Goal: Transaction & Acquisition: Purchase product/service

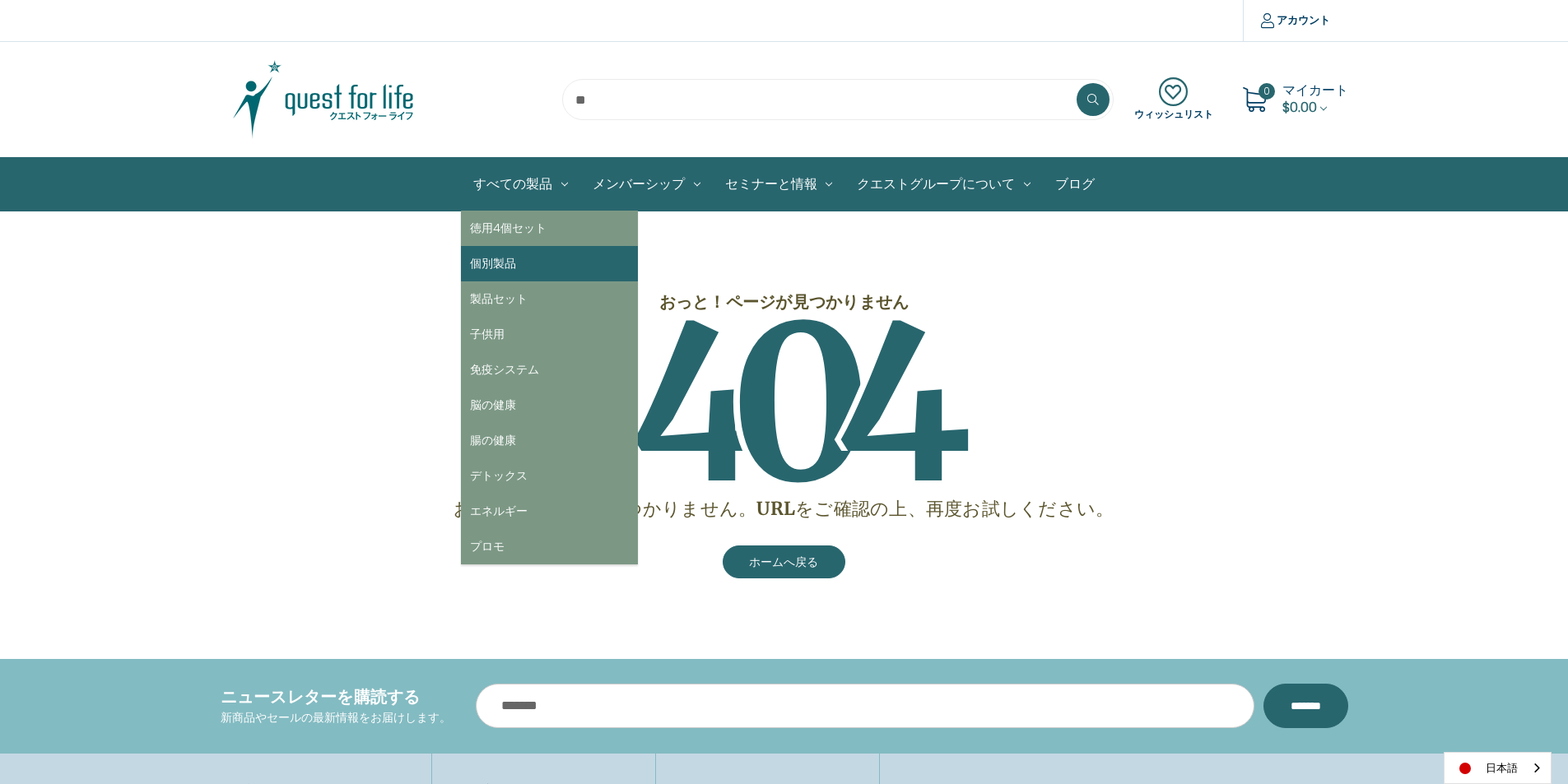
click at [518, 260] on link "個別製品" at bounding box center [549, 263] width 177 height 35
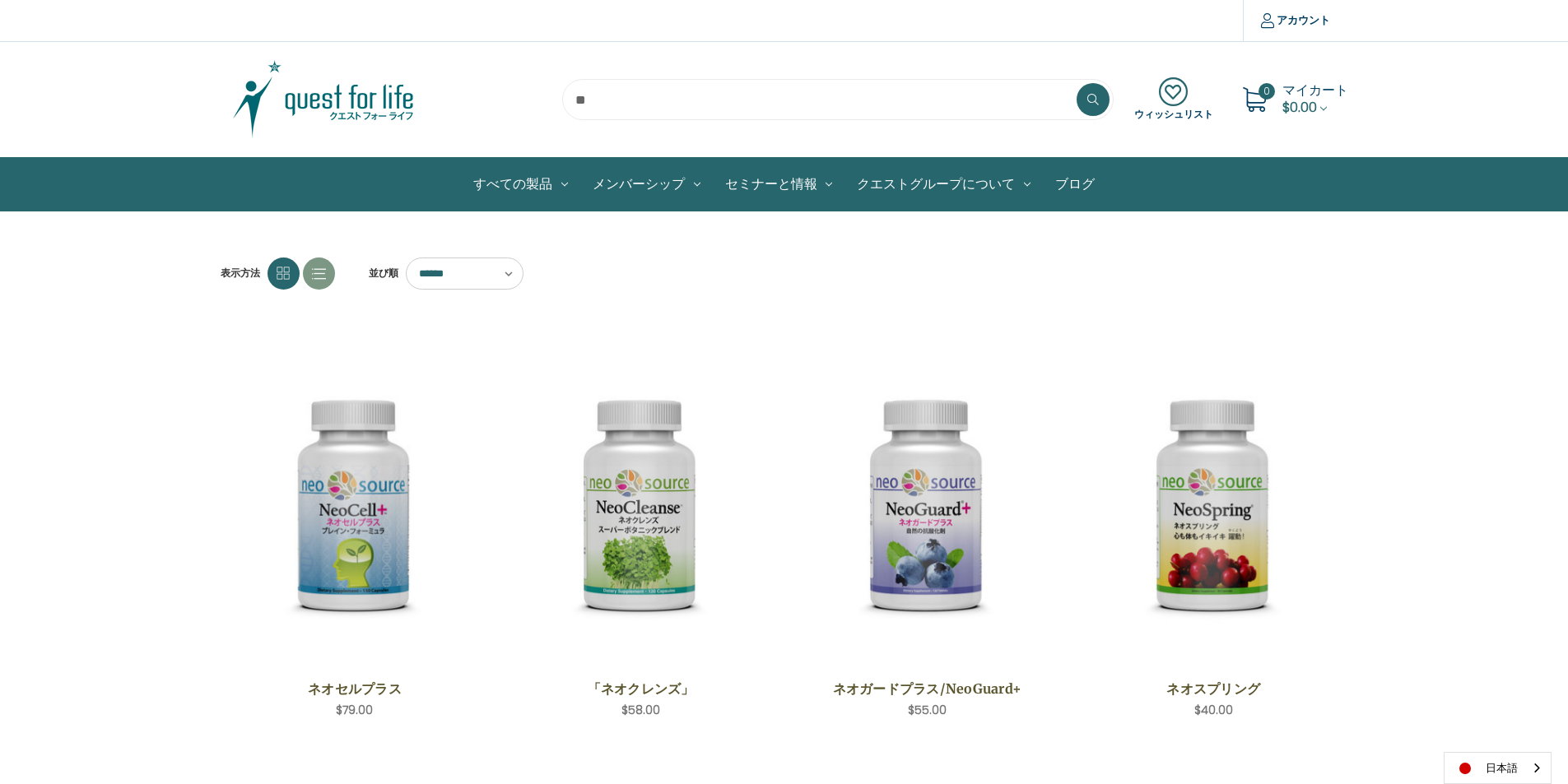
click at [380, 110] on img at bounding box center [323, 99] width 206 height 82
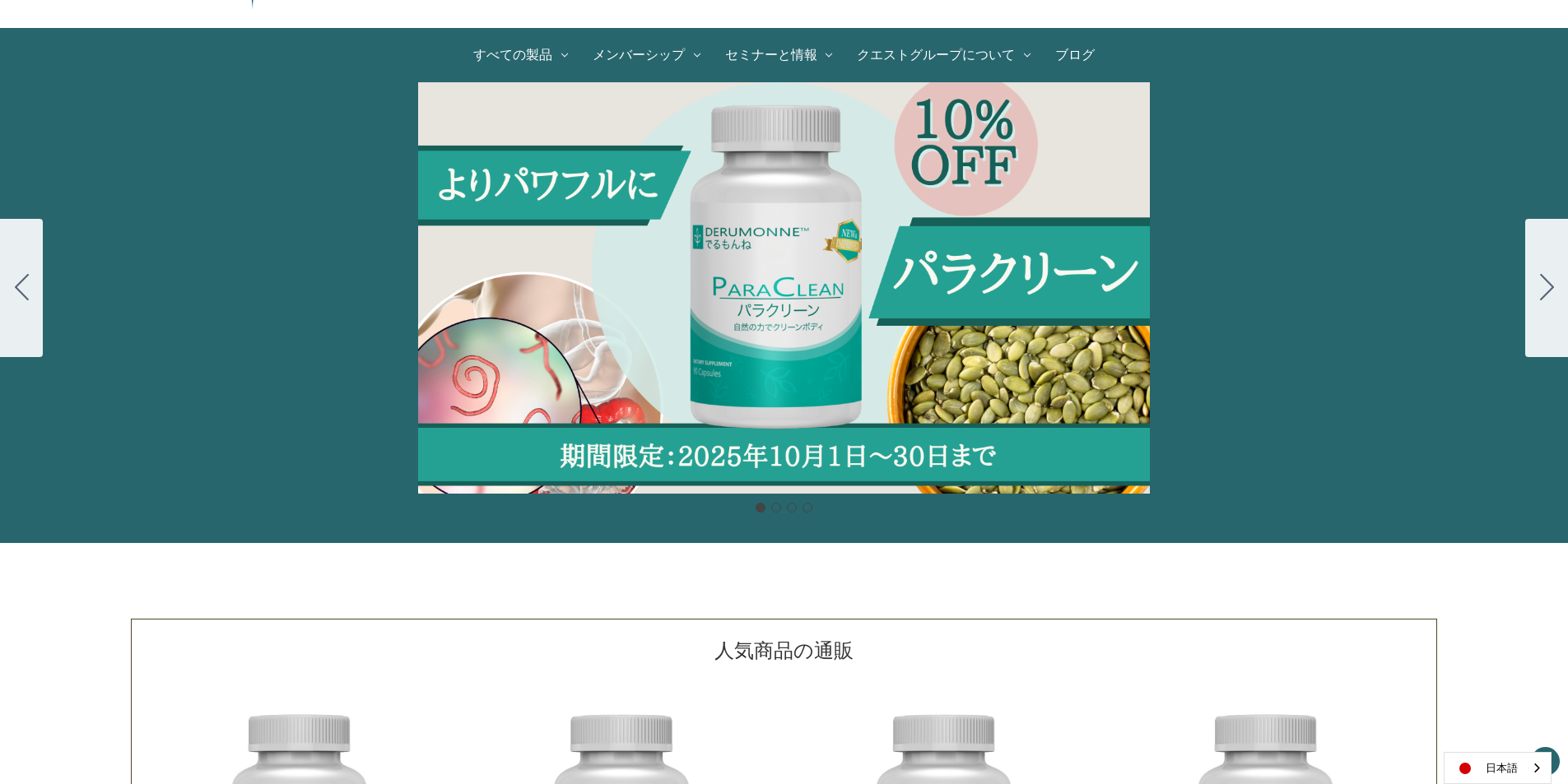
scroll to position [247, 0]
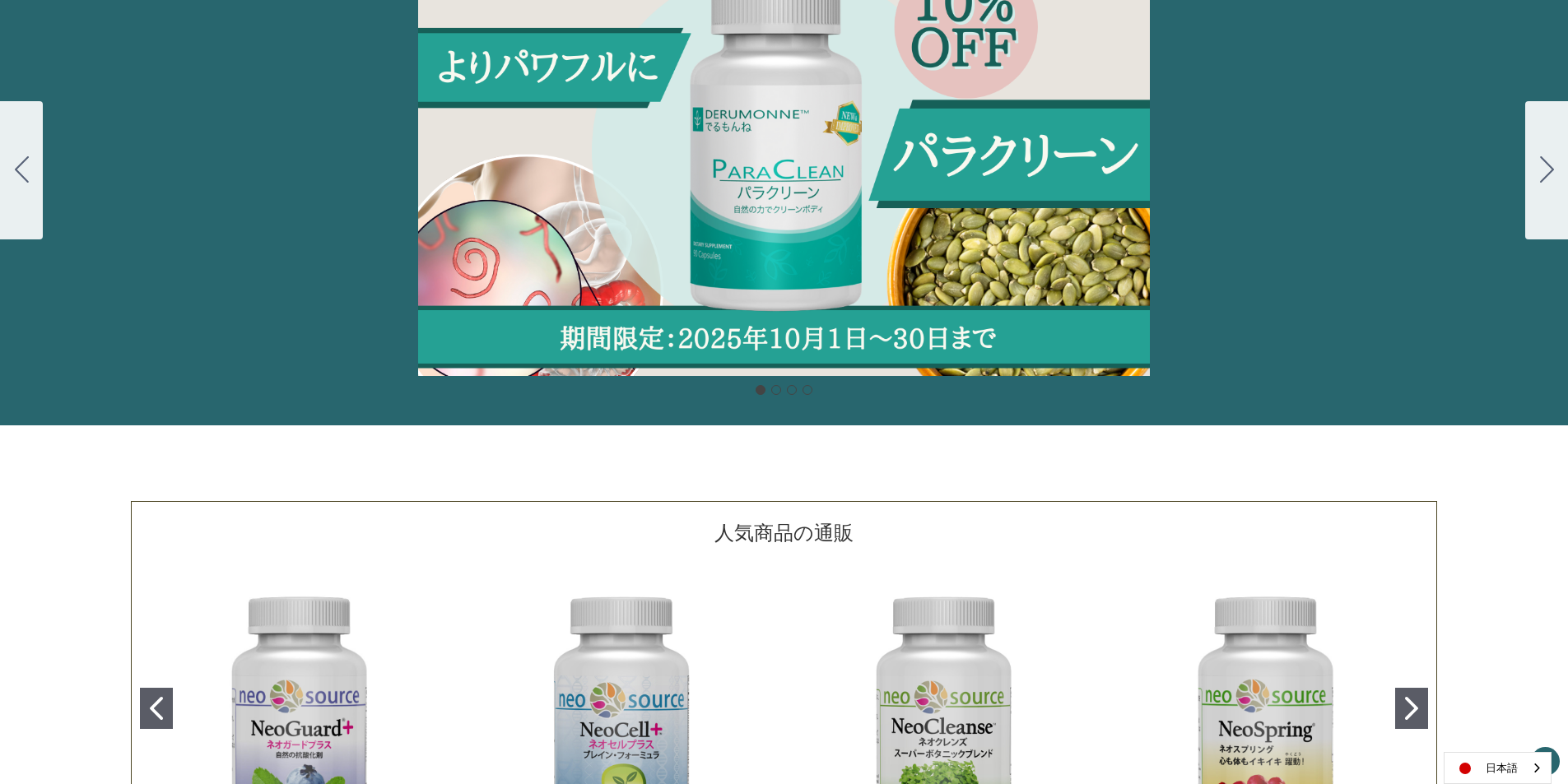
click at [954, 207] on div "Carousel Title Add a description for your carousel slide. You can use this to p…" at bounding box center [784, 170] width 1568 height 411
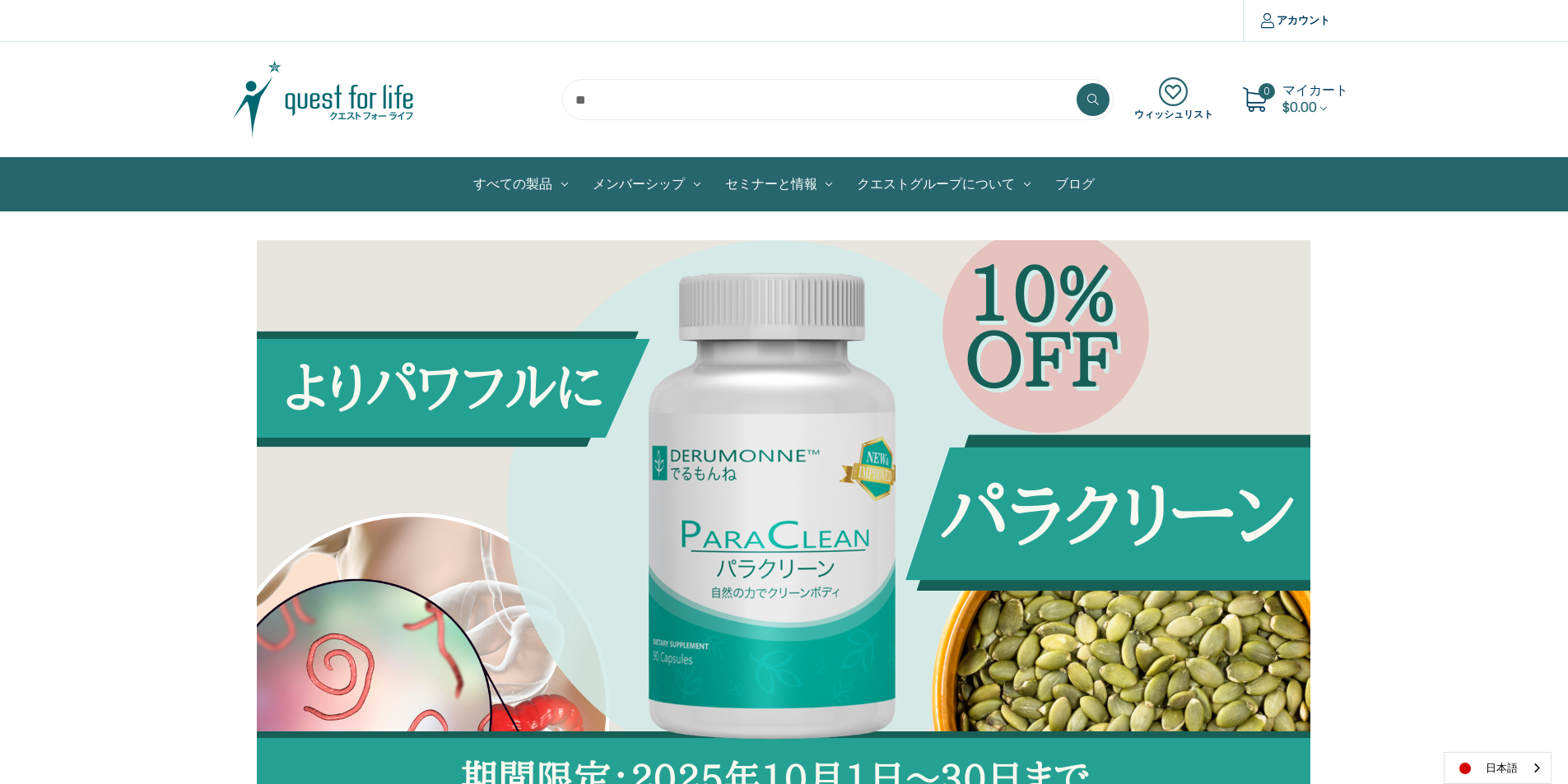
click at [1073, 176] on link "ブログ" at bounding box center [1074, 185] width 64 height 53
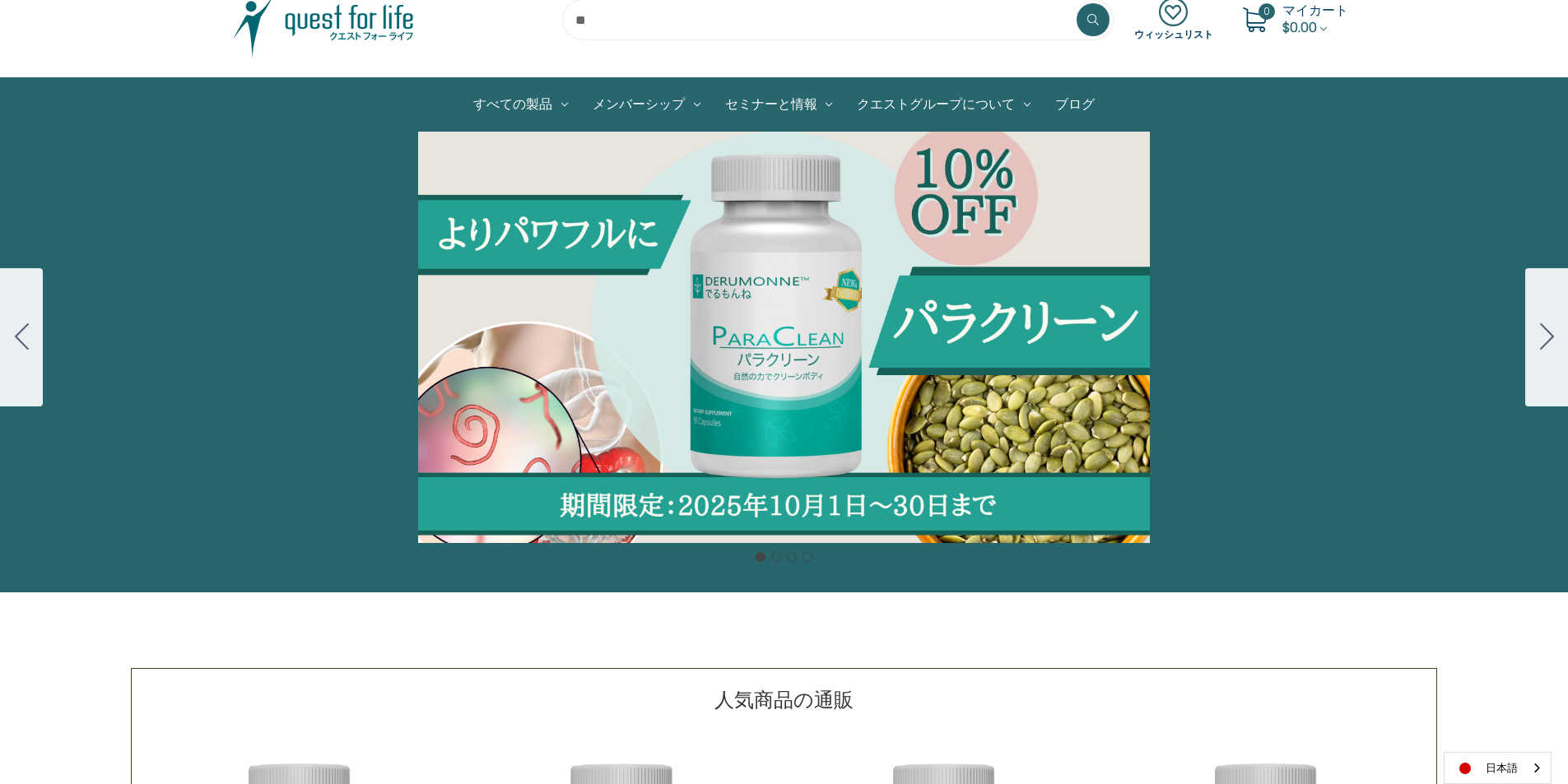
scroll to position [79, 0]
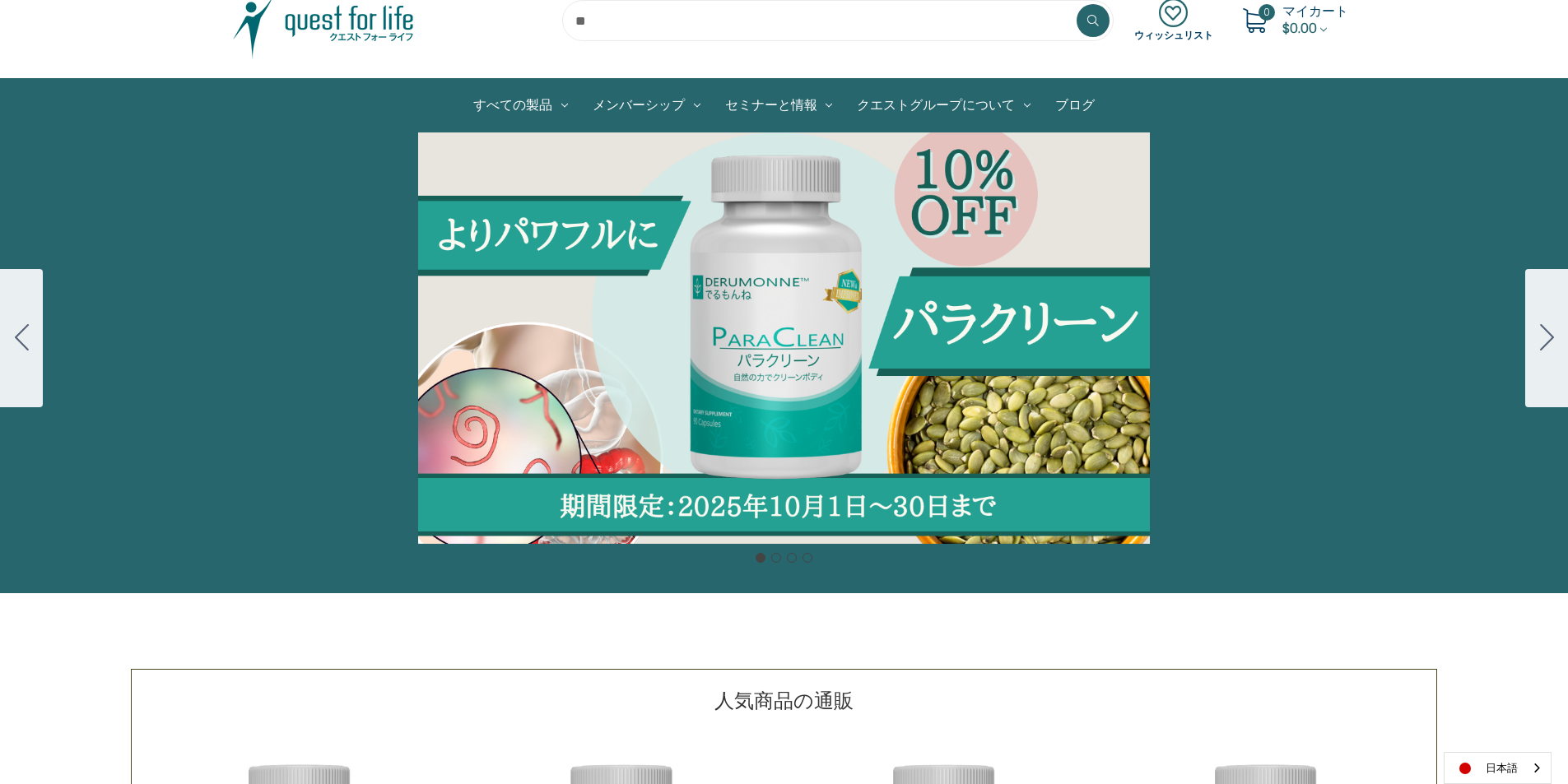
click at [964, 374] on div "Carousel Title Add a description for your carousel slide. You can use this to p…" at bounding box center [784, 338] width 1568 height 411
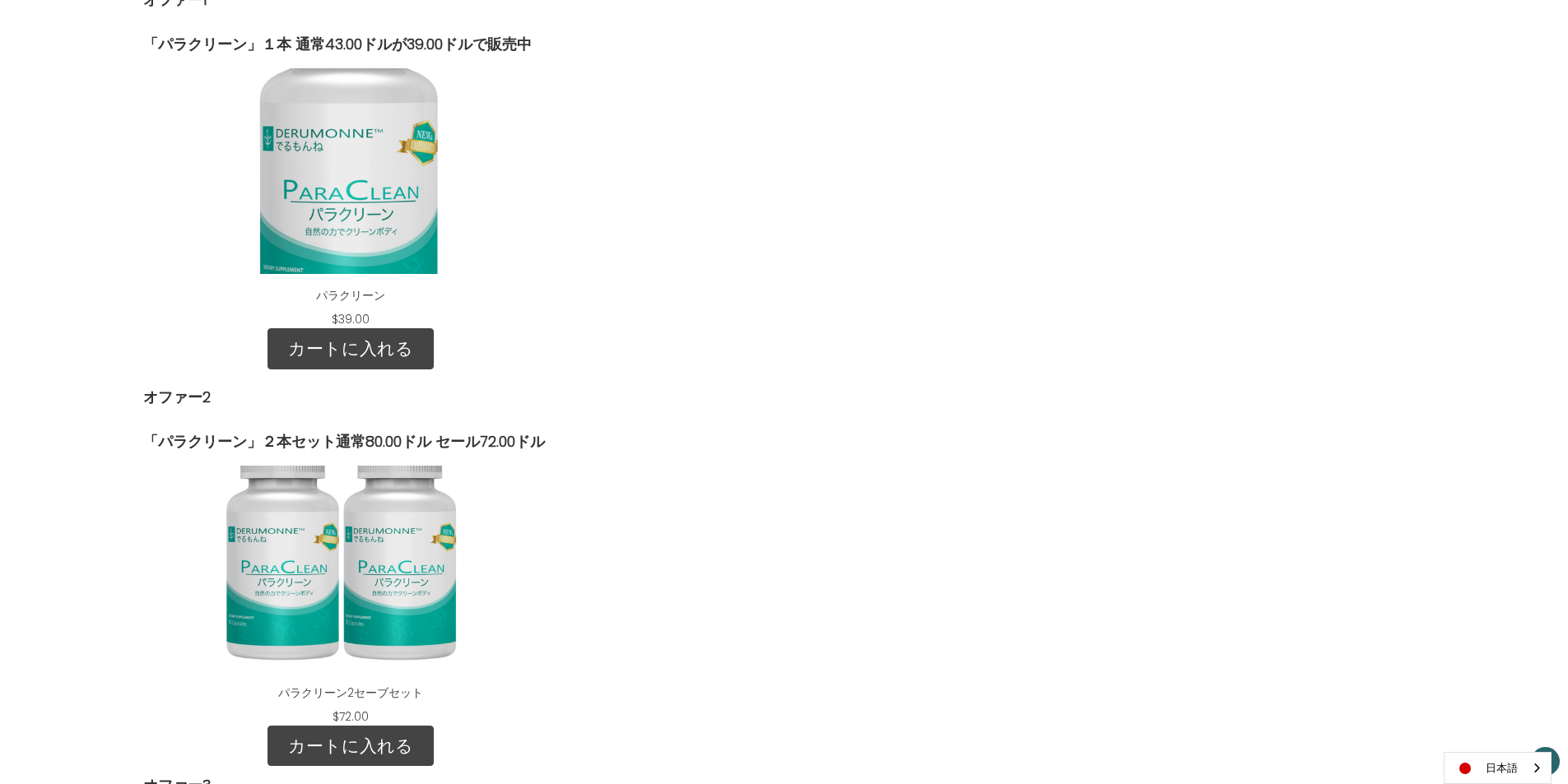
scroll to position [1974, 0]
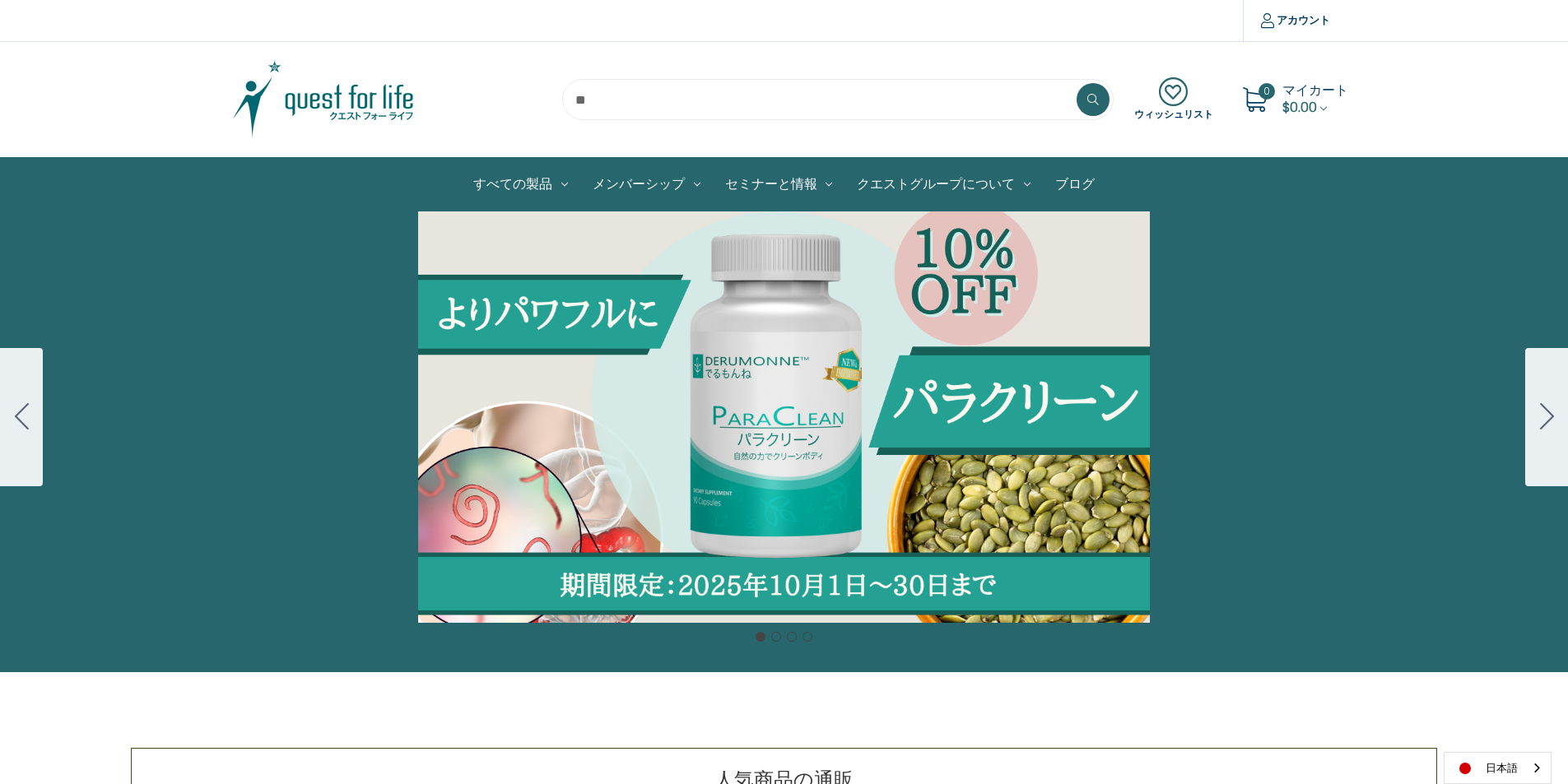
scroll to position [79, 0]
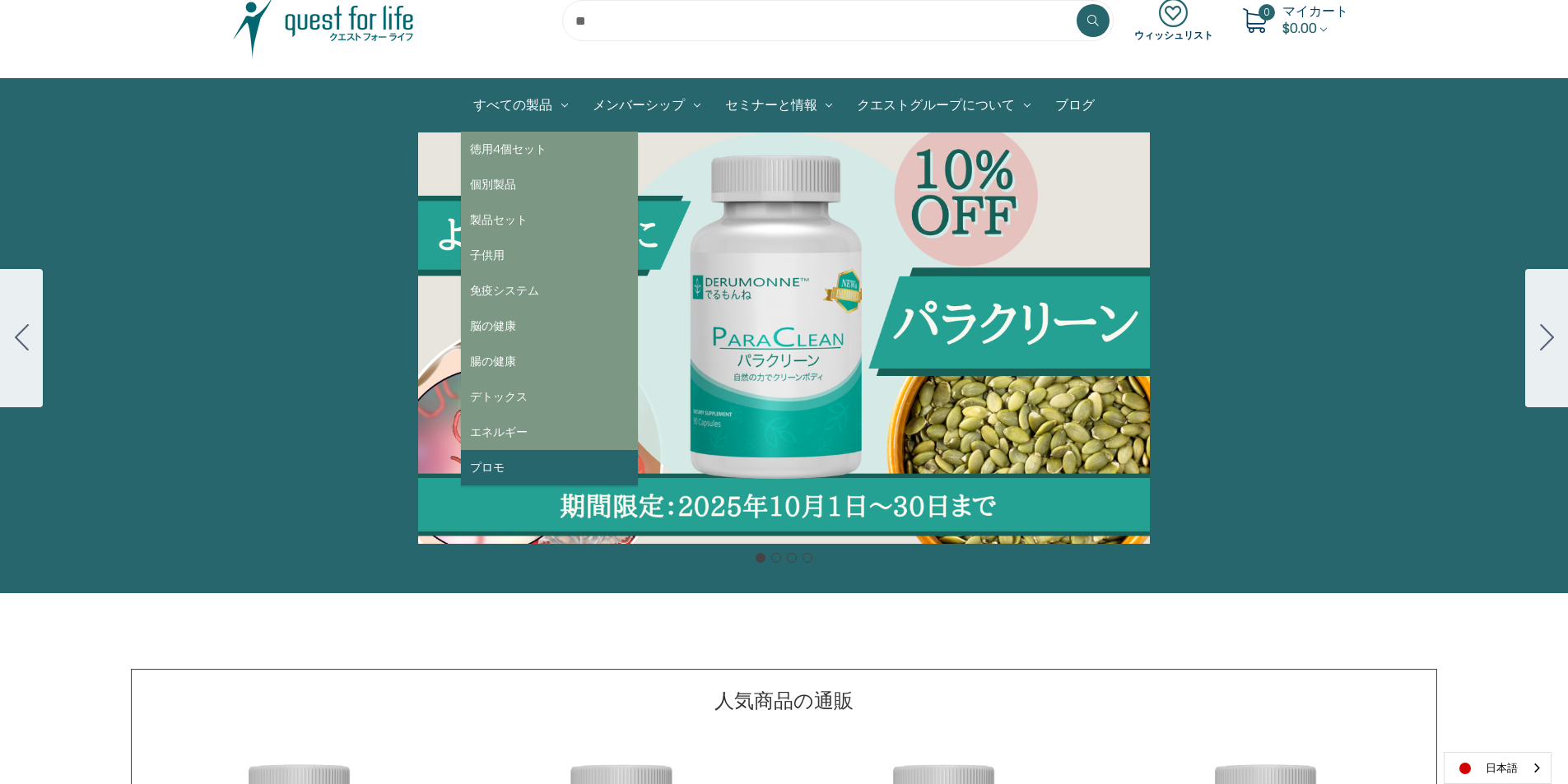
click at [481, 469] on link "プロモ" at bounding box center [549, 467] width 177 height 35
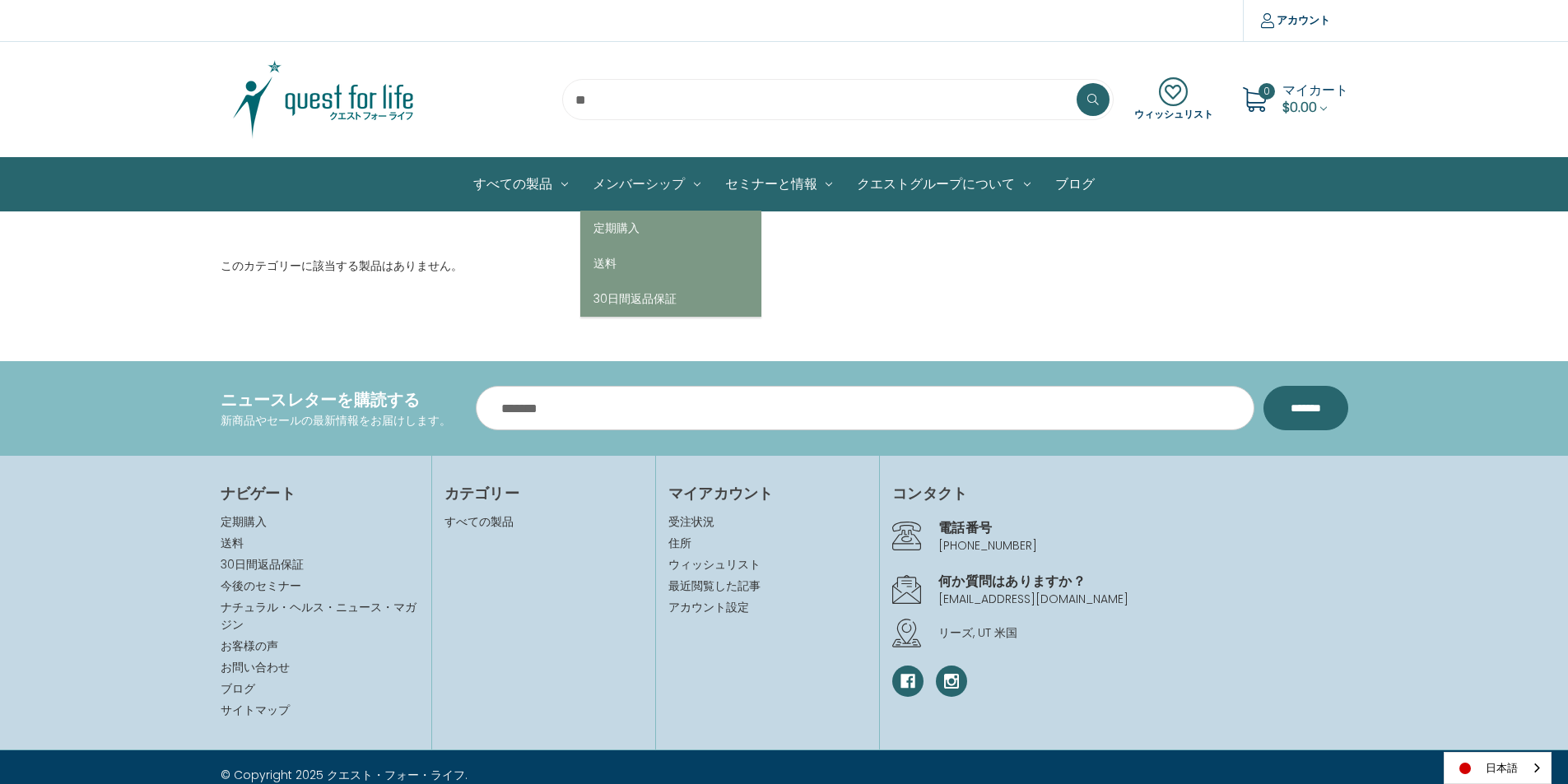
click at [650, 185] on link "メンバーシップ" at bounding box center [646, 185] width 133 height 53
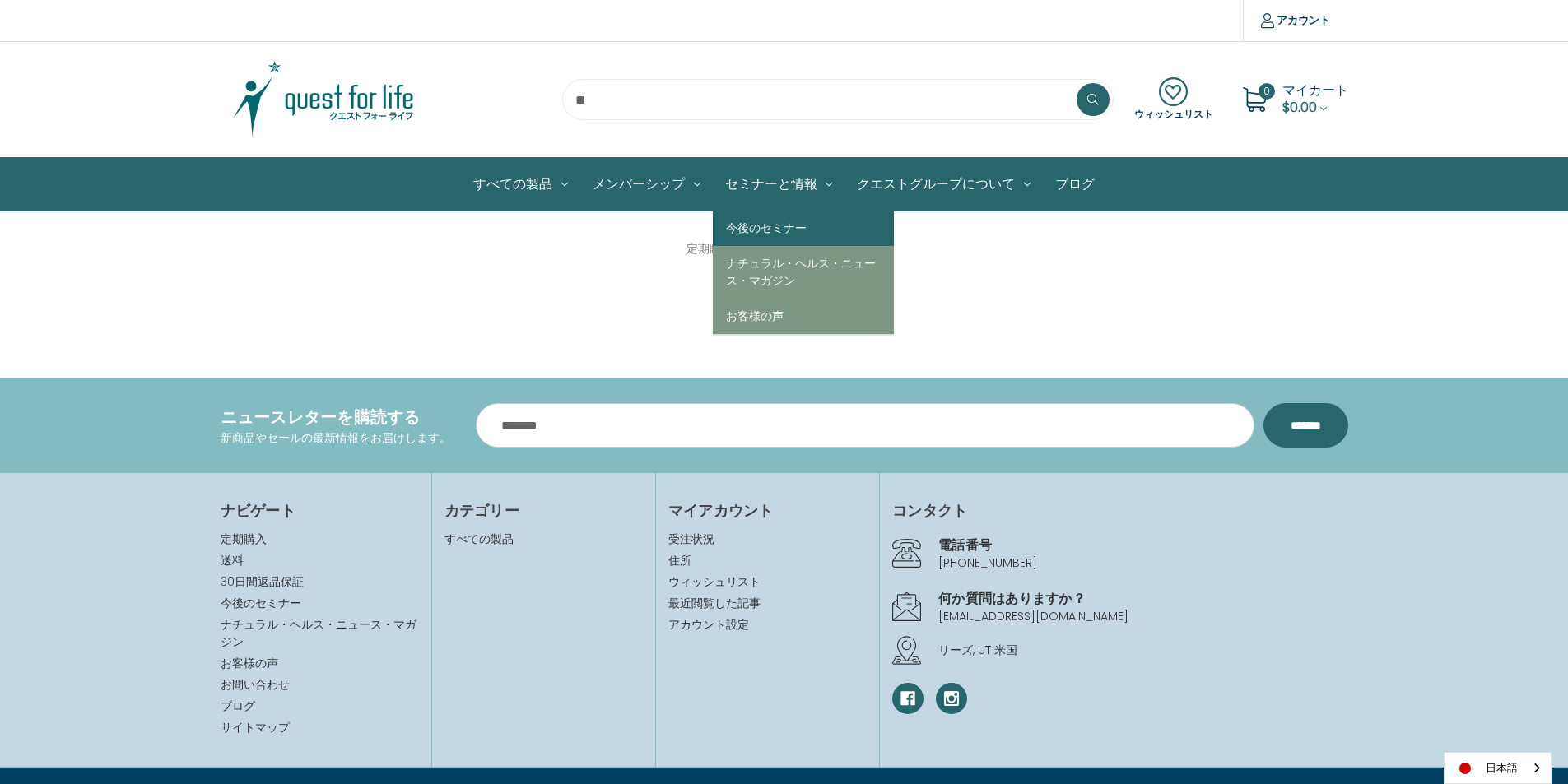
click at [767, 229] on link "今後のセミナー" at bounding box center [803, 227] width 181 height 35
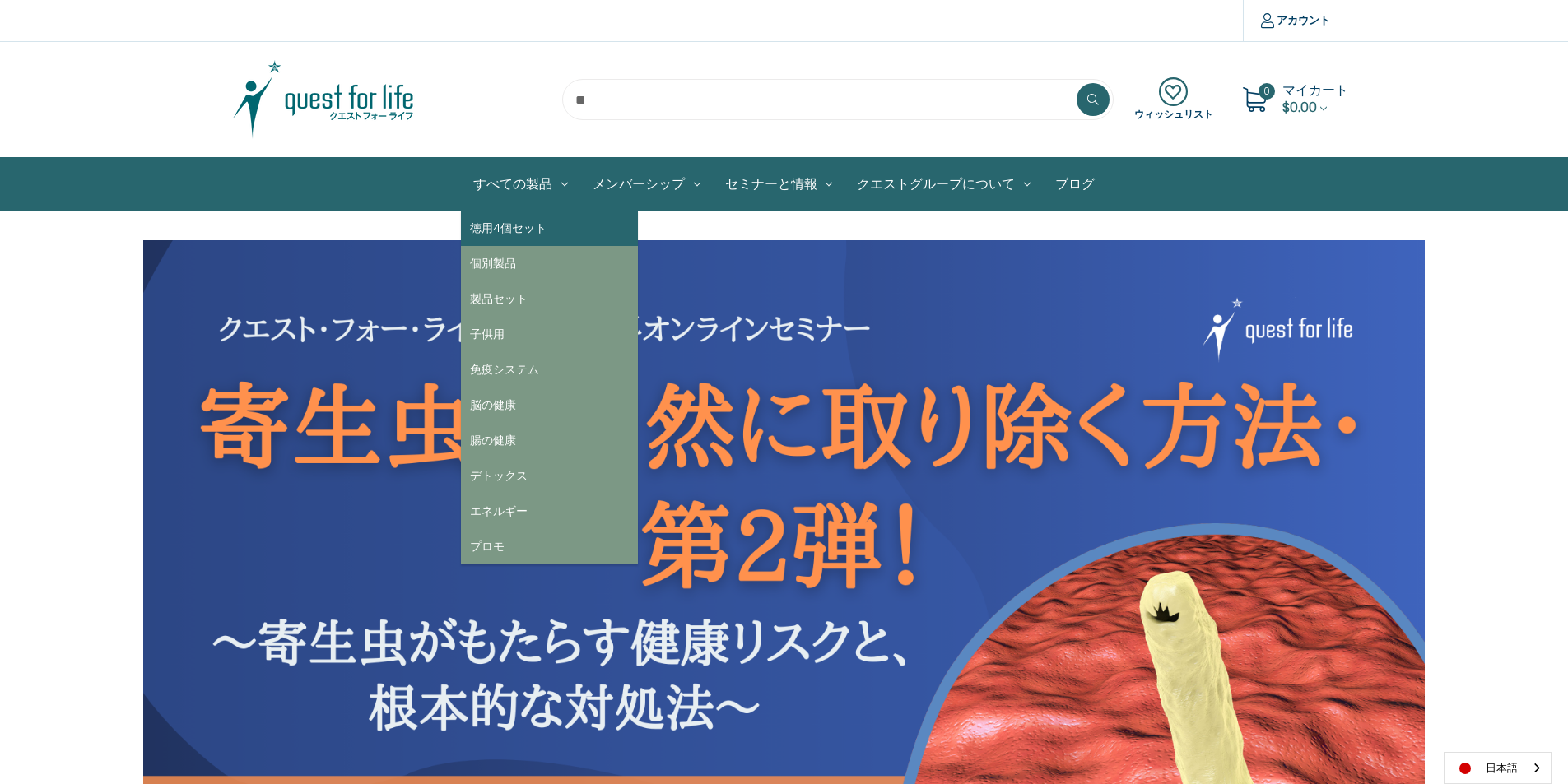
click at [513, 232] on link "徳用4個セット" at bounding box center [549, 227] width 177 height 35
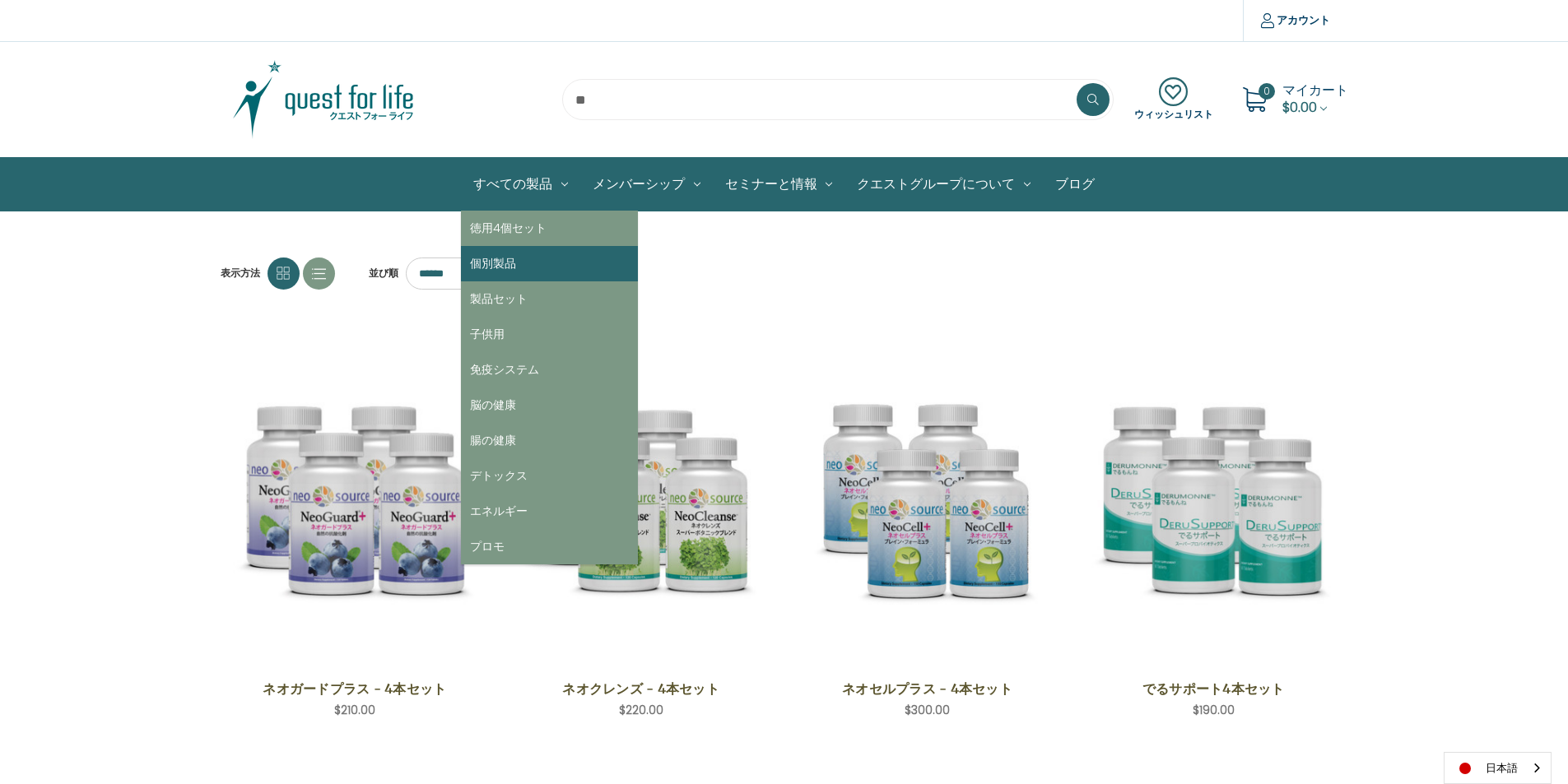
click at [516, 270] on link "個別製品" at bounding box center [549, 263] width 177 height 35
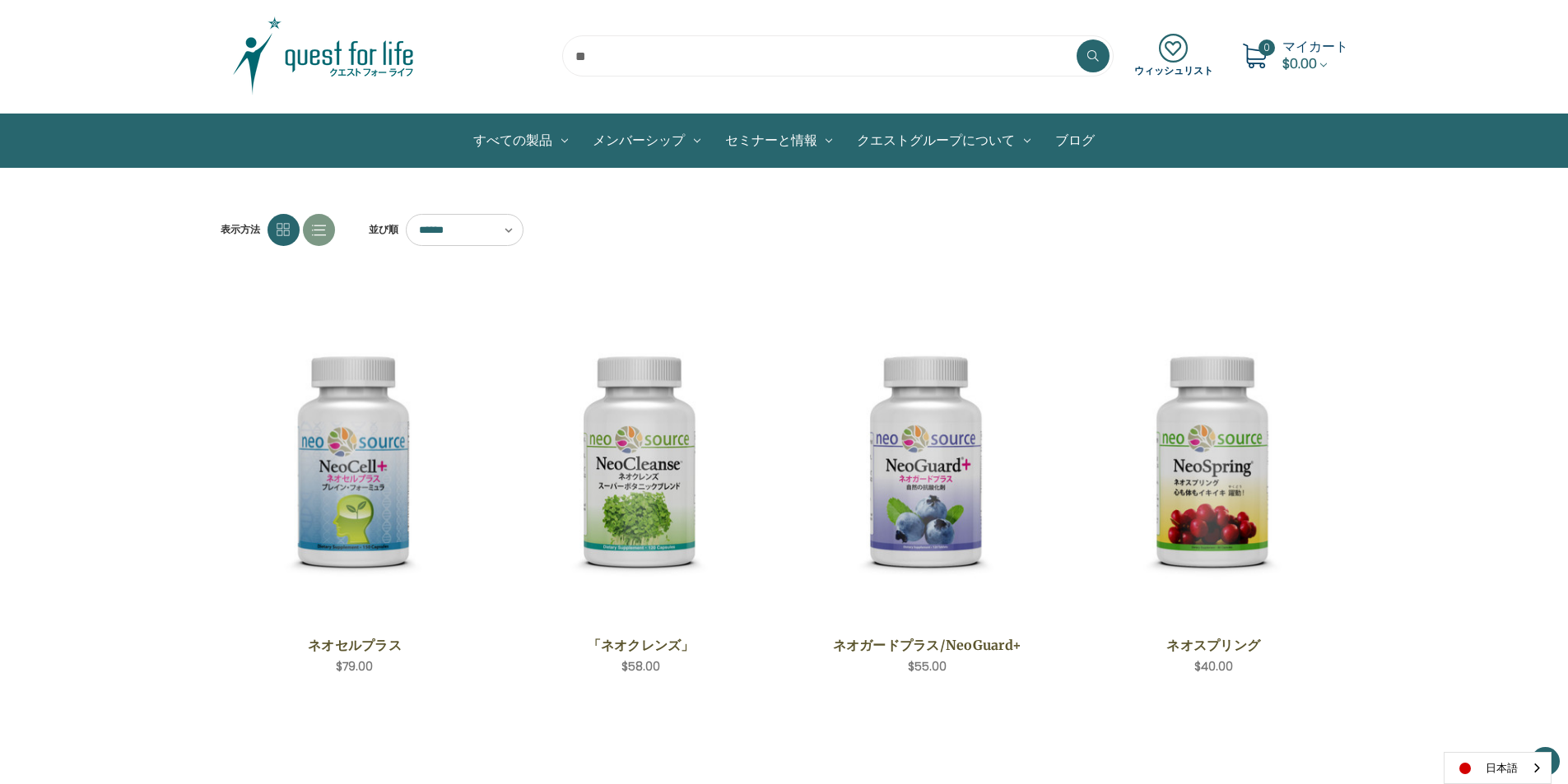
scroll to position [164, 0]
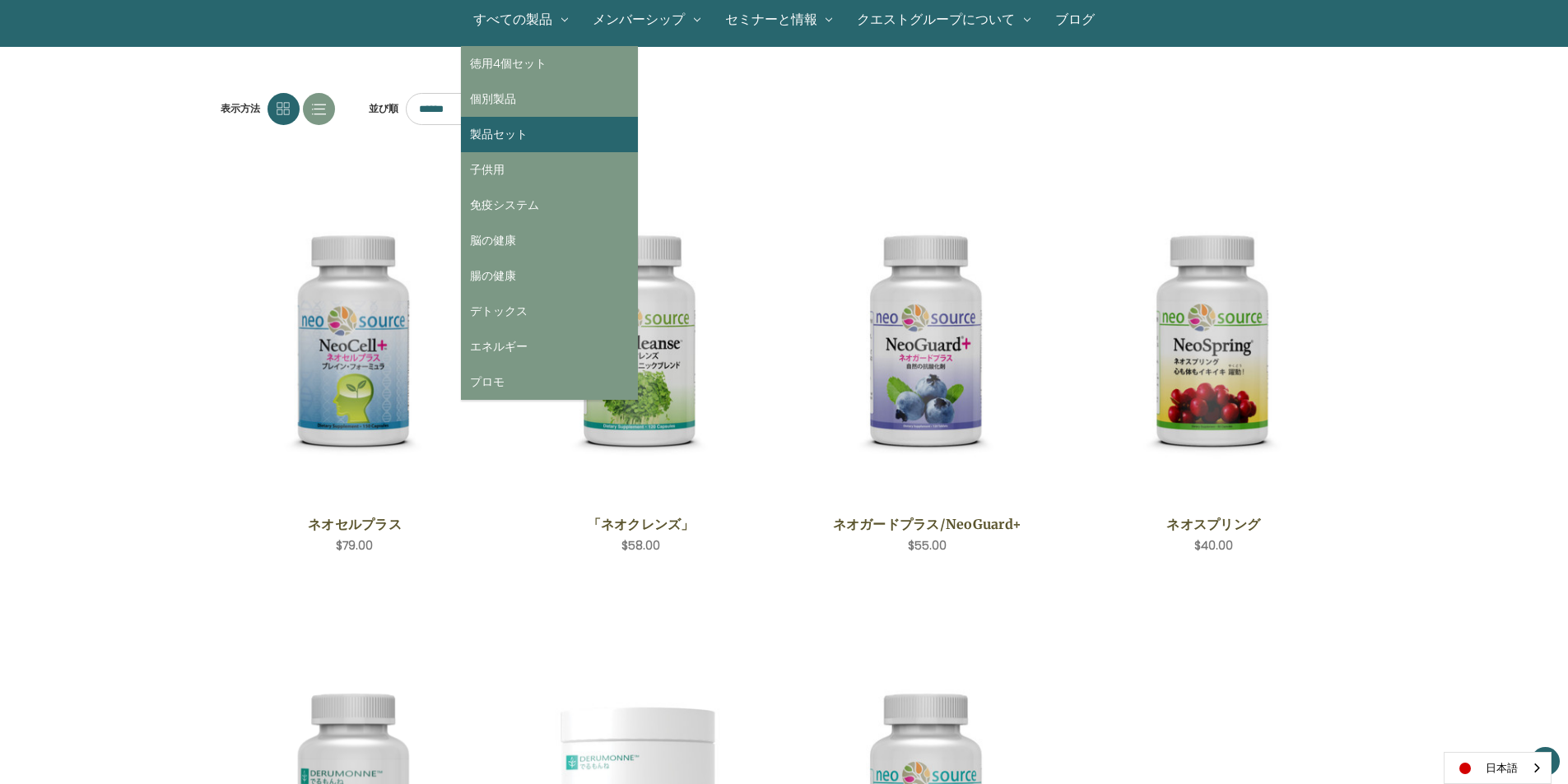
click at [511, 127] on link "製品セット" at bounding box center [549, 134] width 177 height 35
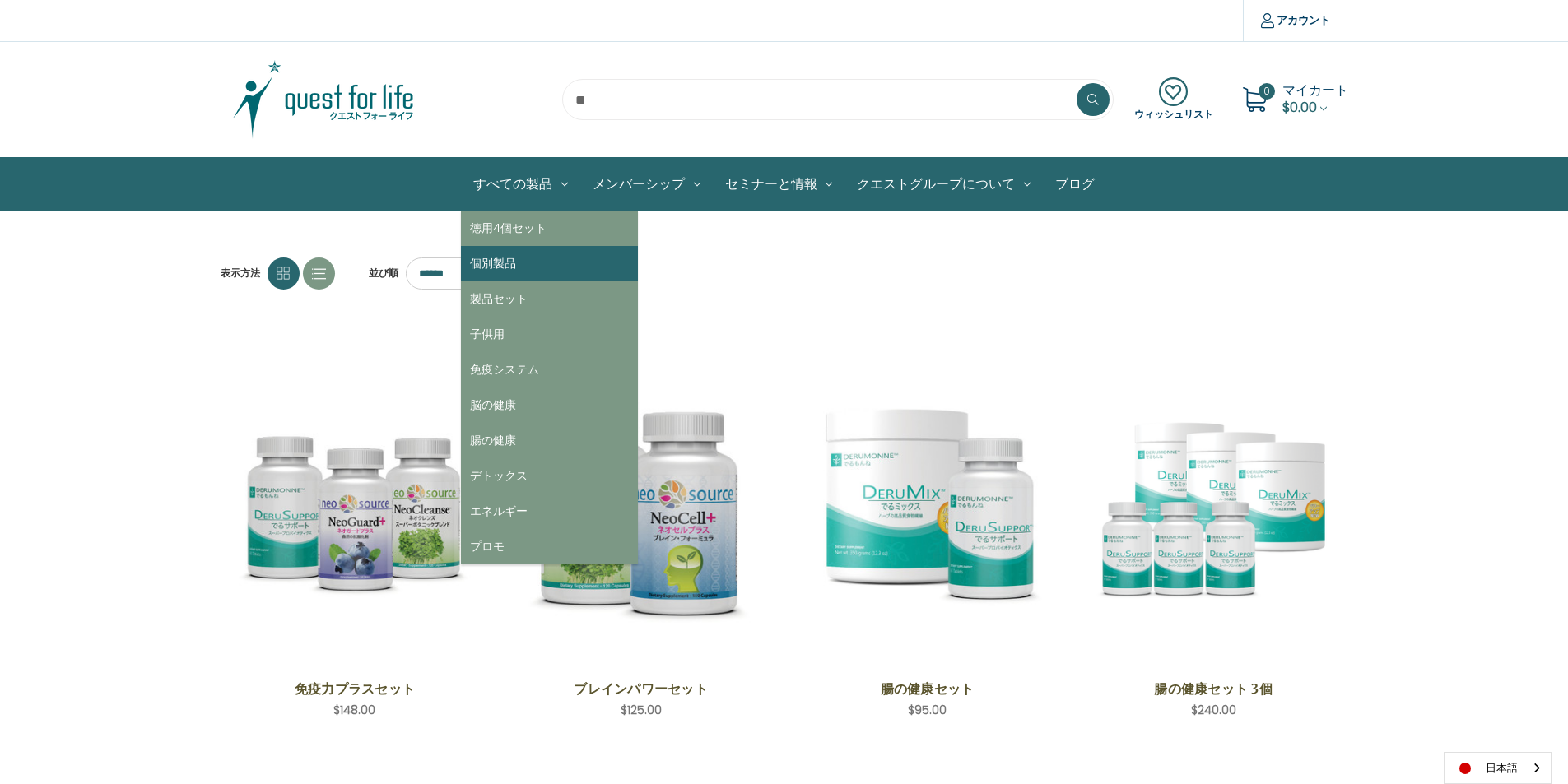
click at [517, 261] on link "個別製品" at bounding box center [549, 263] width 177 height 35
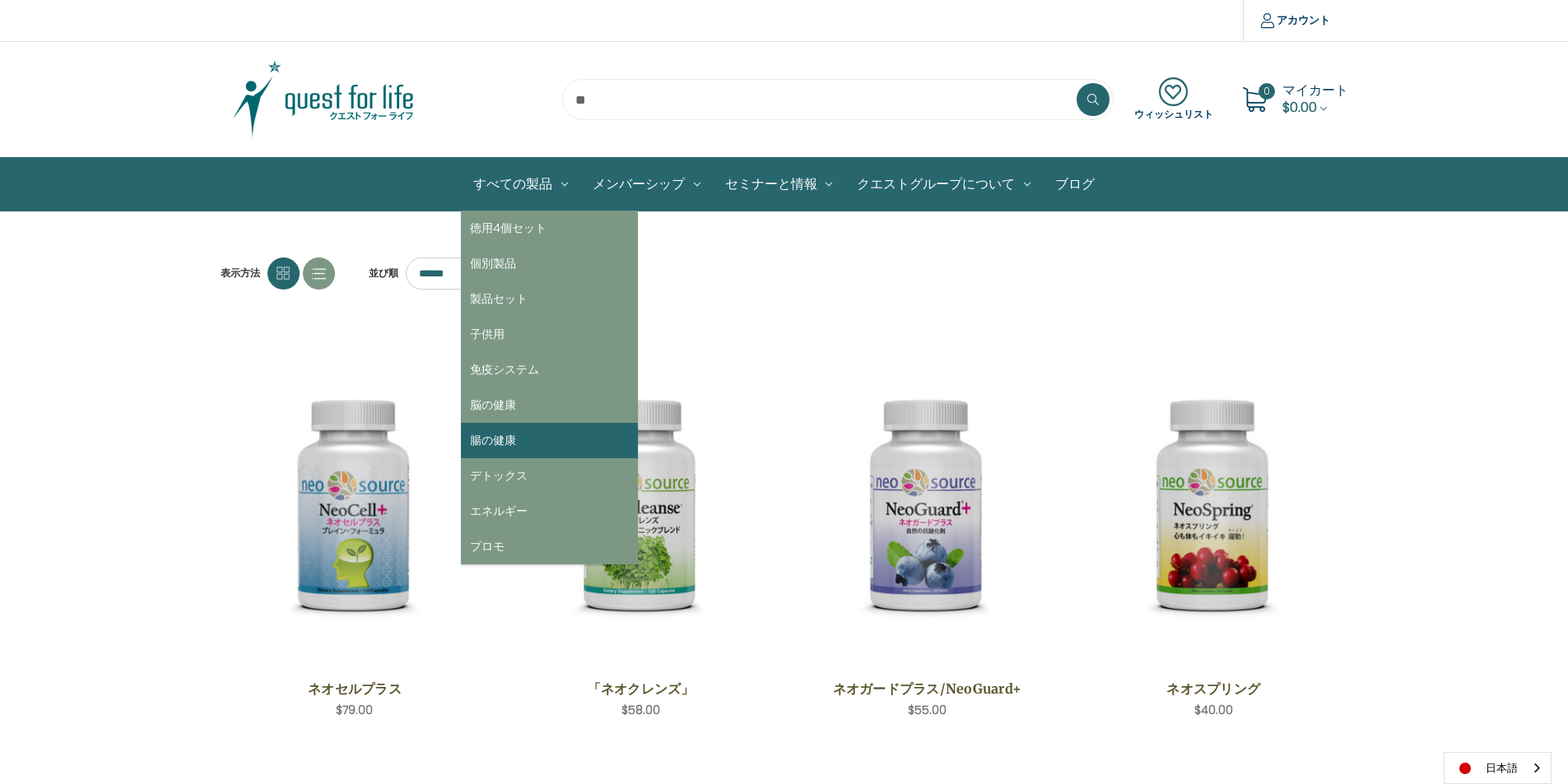
click at [494, 433] on link "腸の健康" at bounding box center [549, 440] width 177 height 35
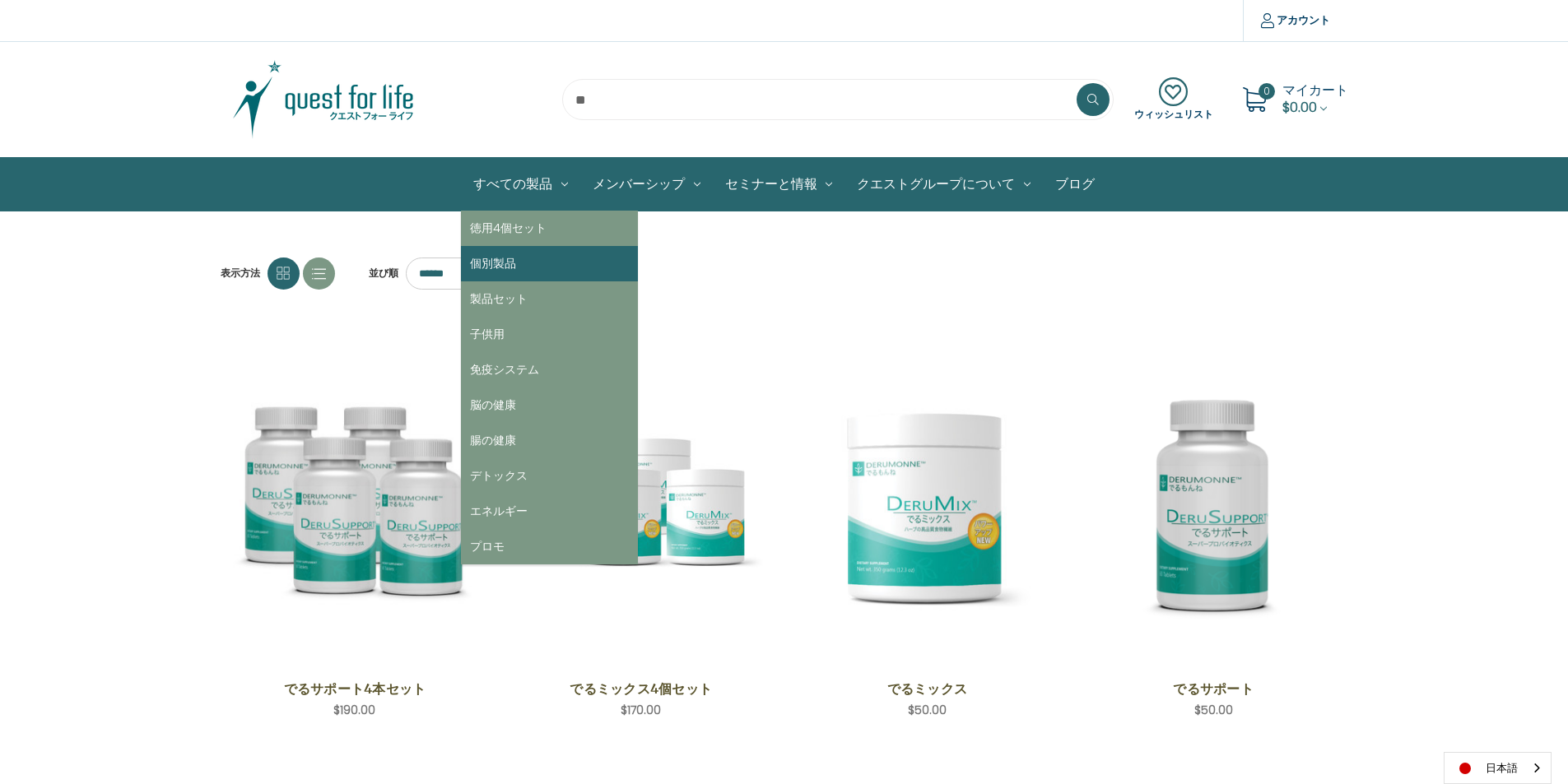
click at [499, 268] on link "個別製品" at bounding box center [549, 263] width 177 height 35
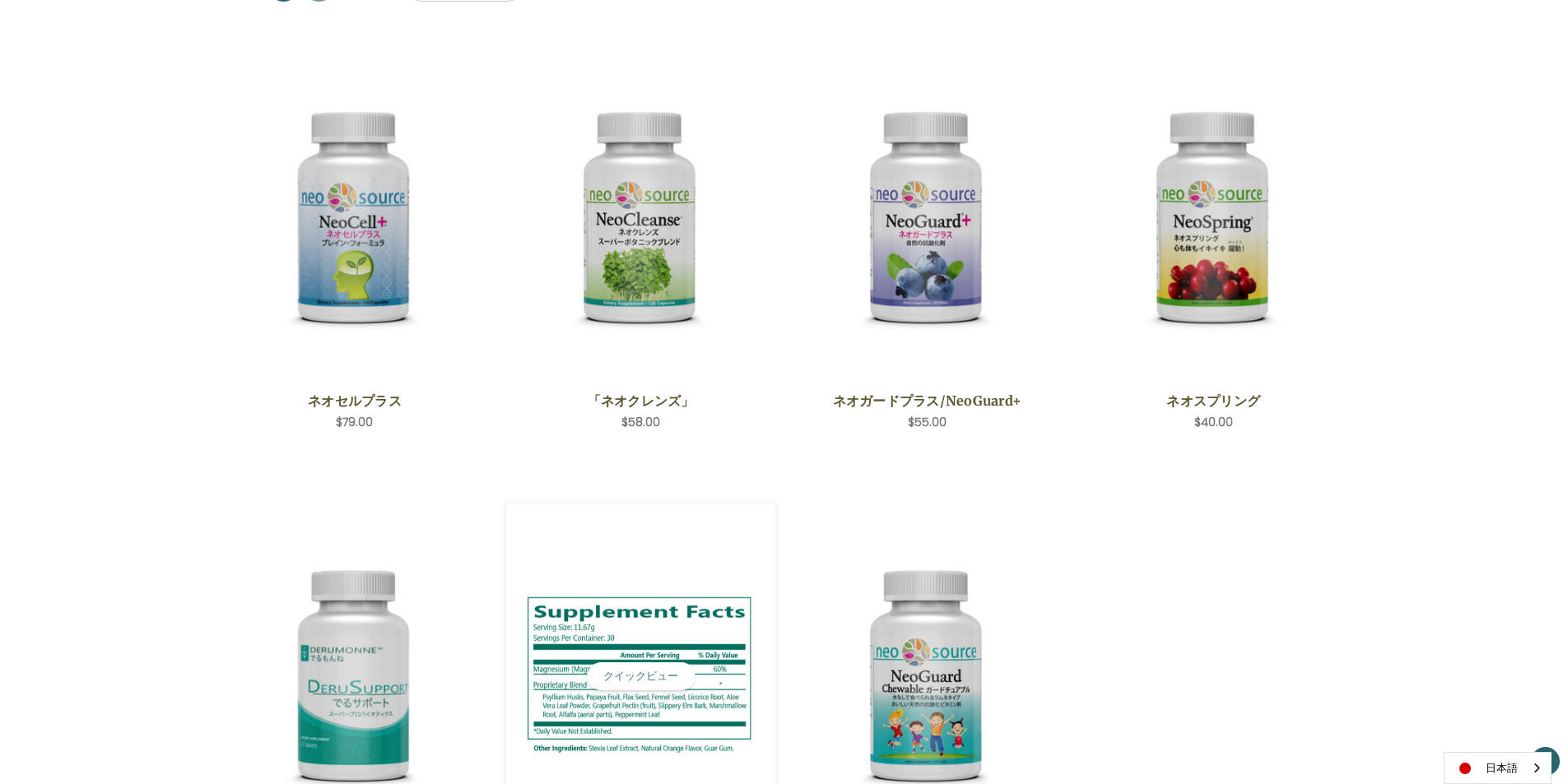
scroll to position [493, 0]
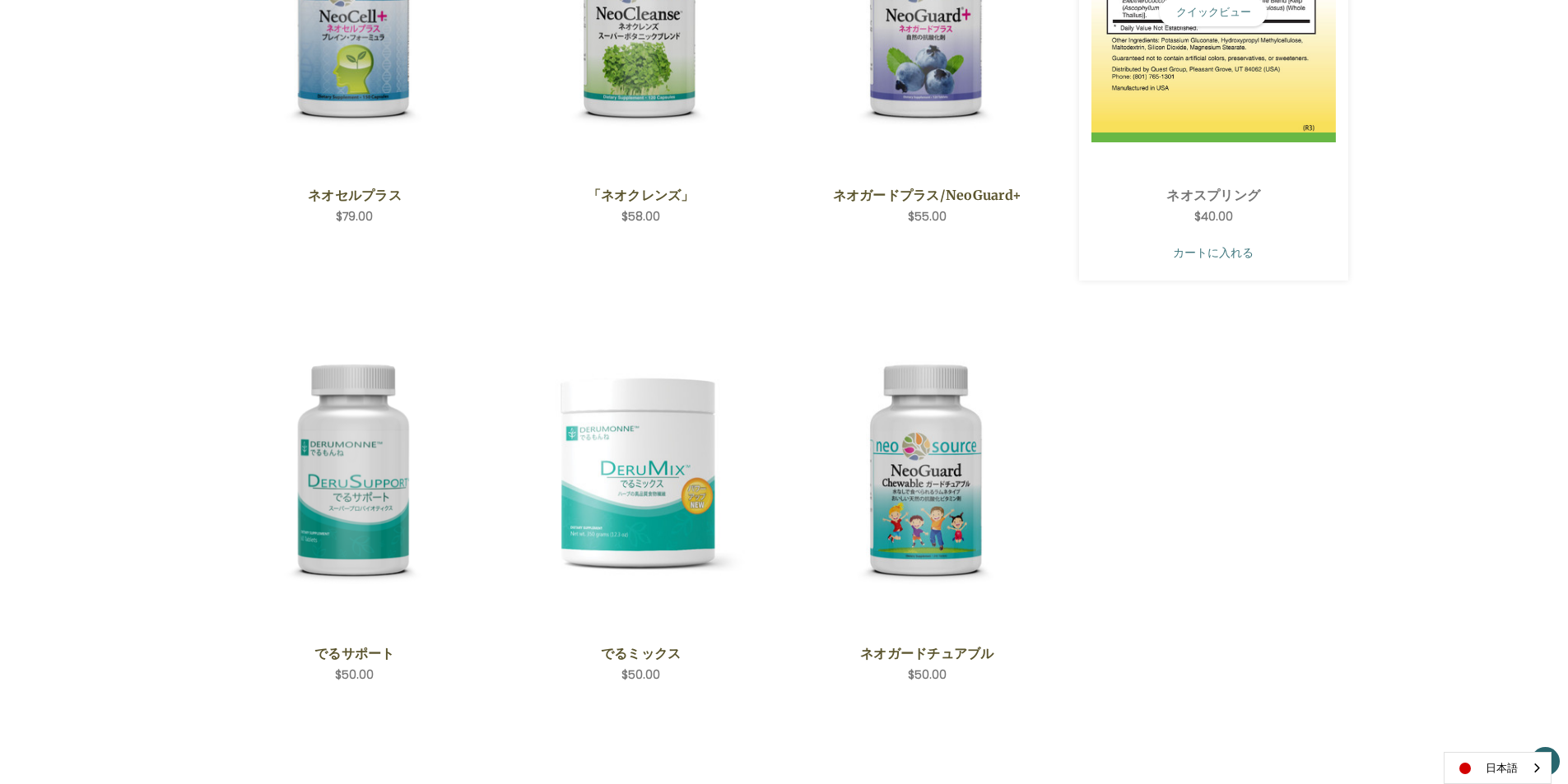
click at [1199, 255] on link "カートに入れる" at bounding box center [1214, 252] width 245 height 32
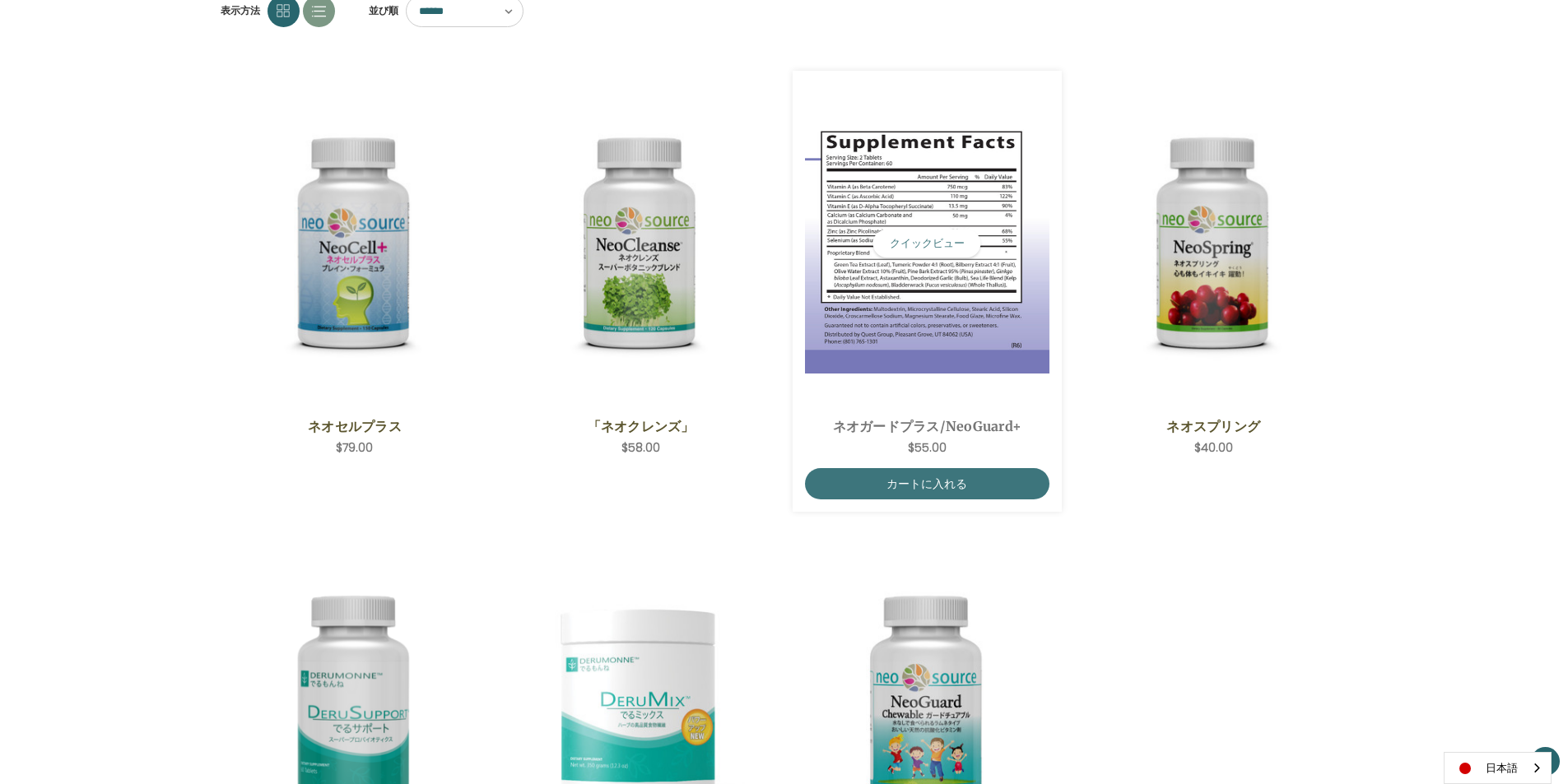
scroll to position [164, 0]
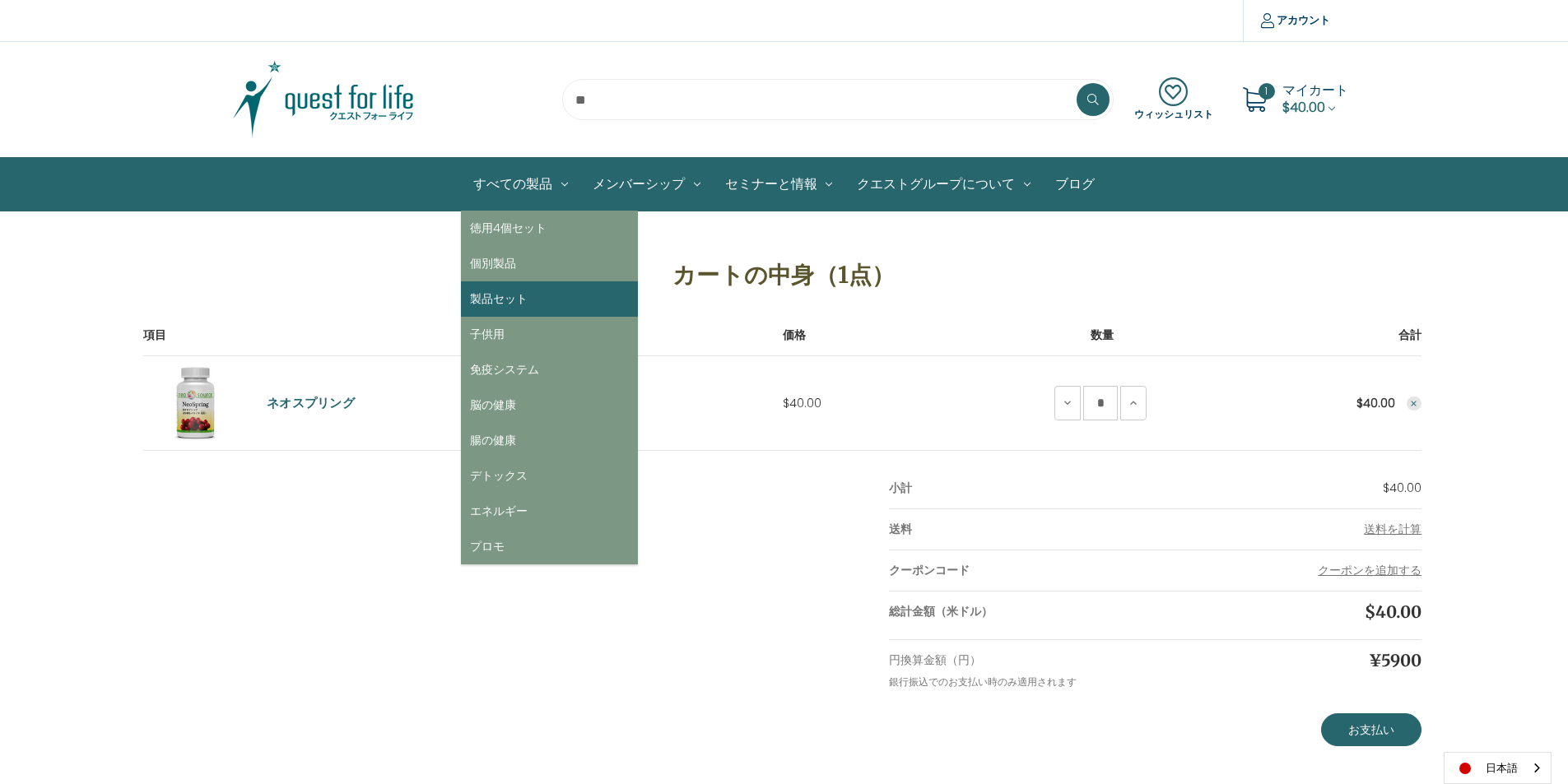
click at [494, 306] on link "製品セット" at bounding box center [549, 298] width 177 height 35
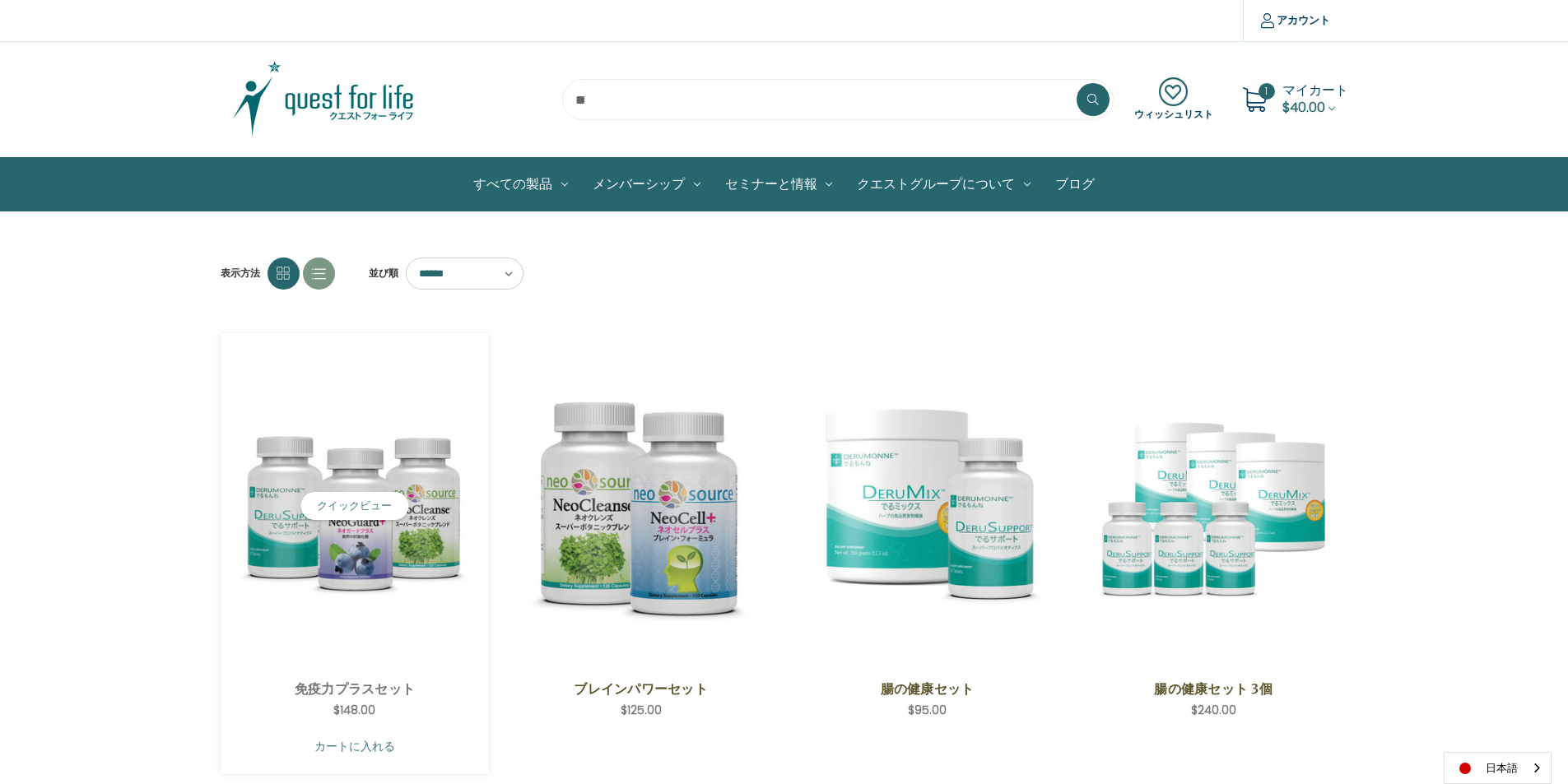
click at [338, 749] on link "カートに入れる" at bounding box center [355, 746] width 245 height 32
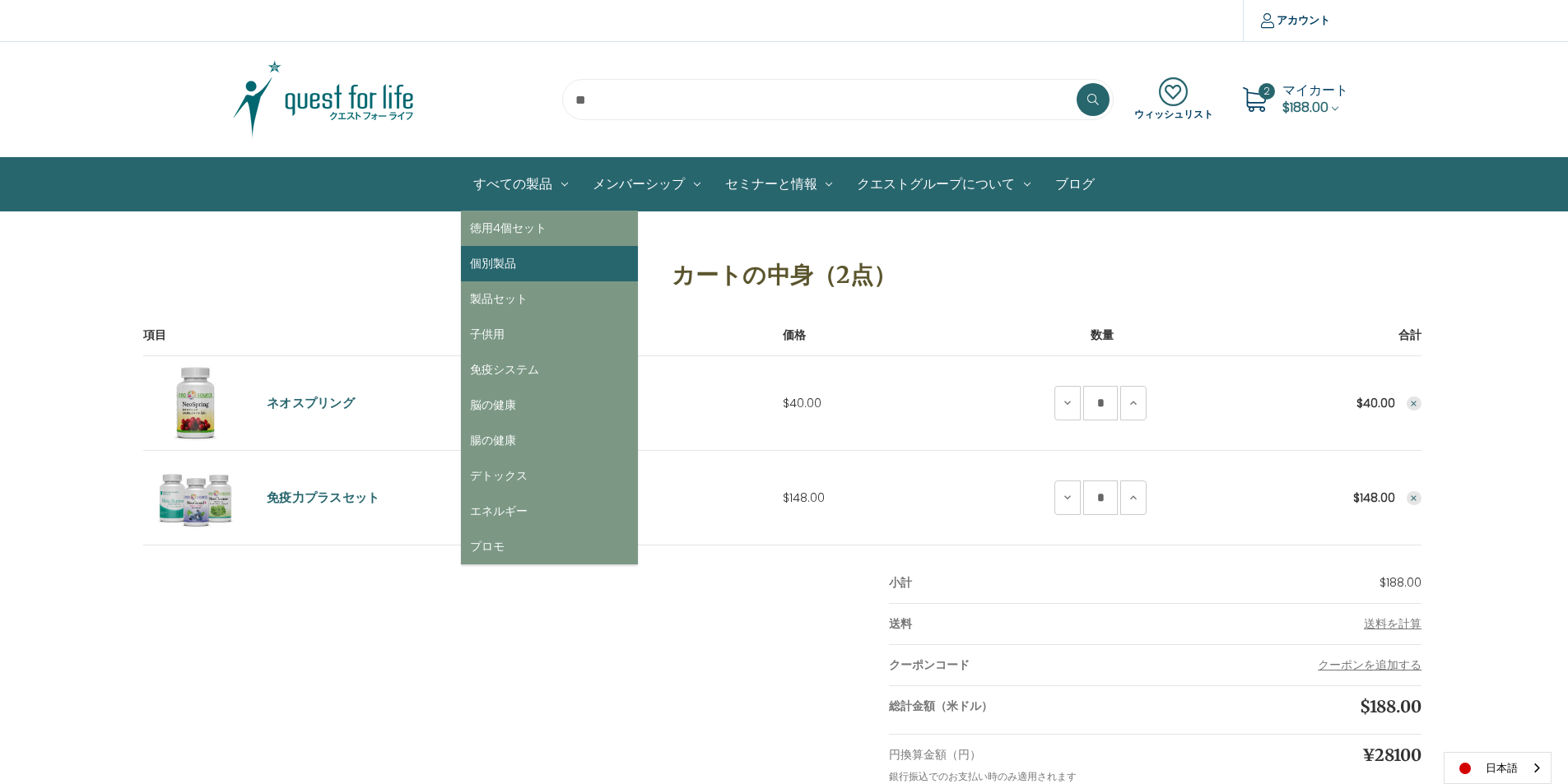
click at [513, 268] on link "個別製品" at bounding box center [549, 263] width 177 height 35
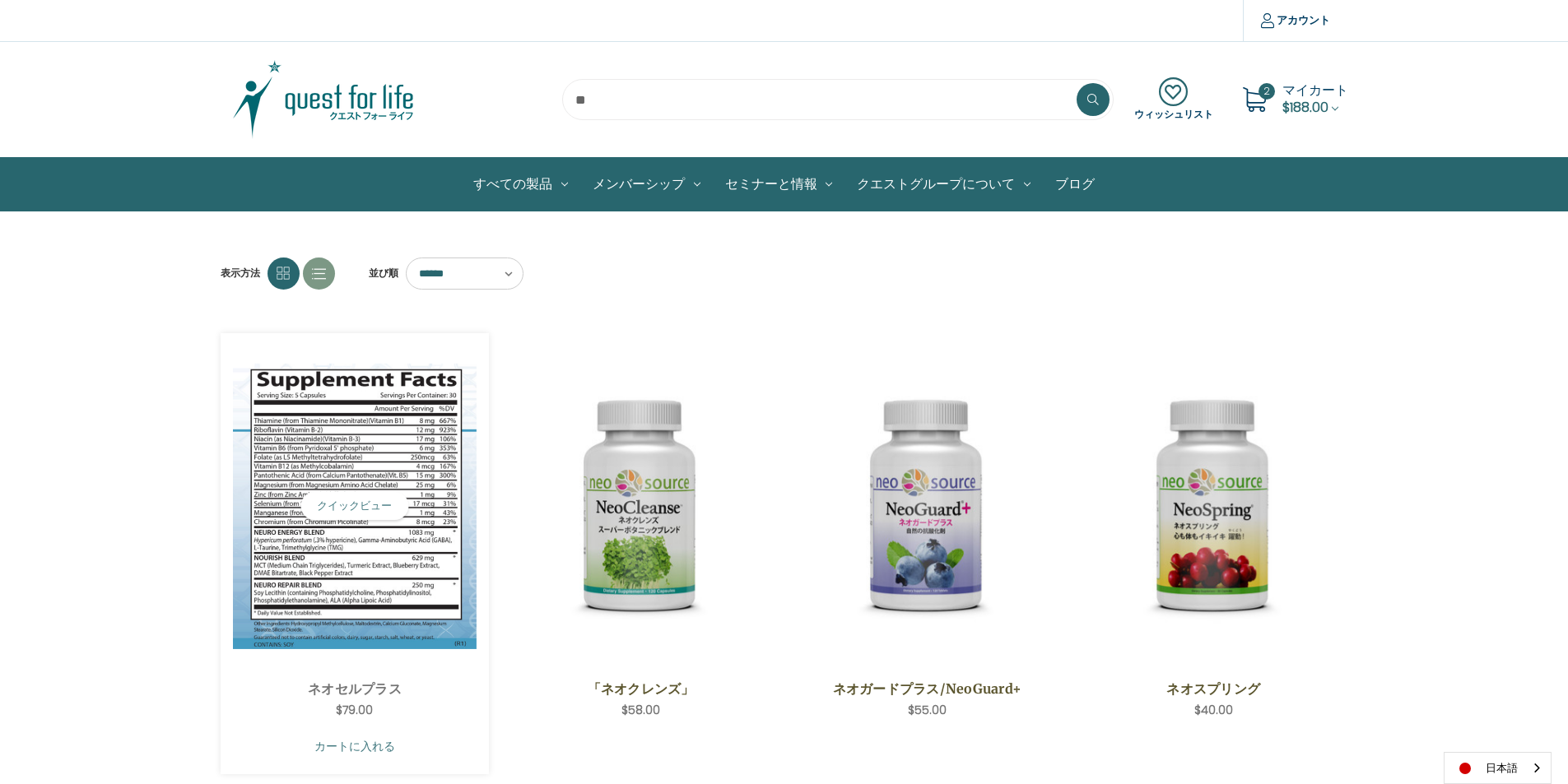
click at [353, 736] on link "カートに入れる" at bounding box center [355, 746] width 245 height 32
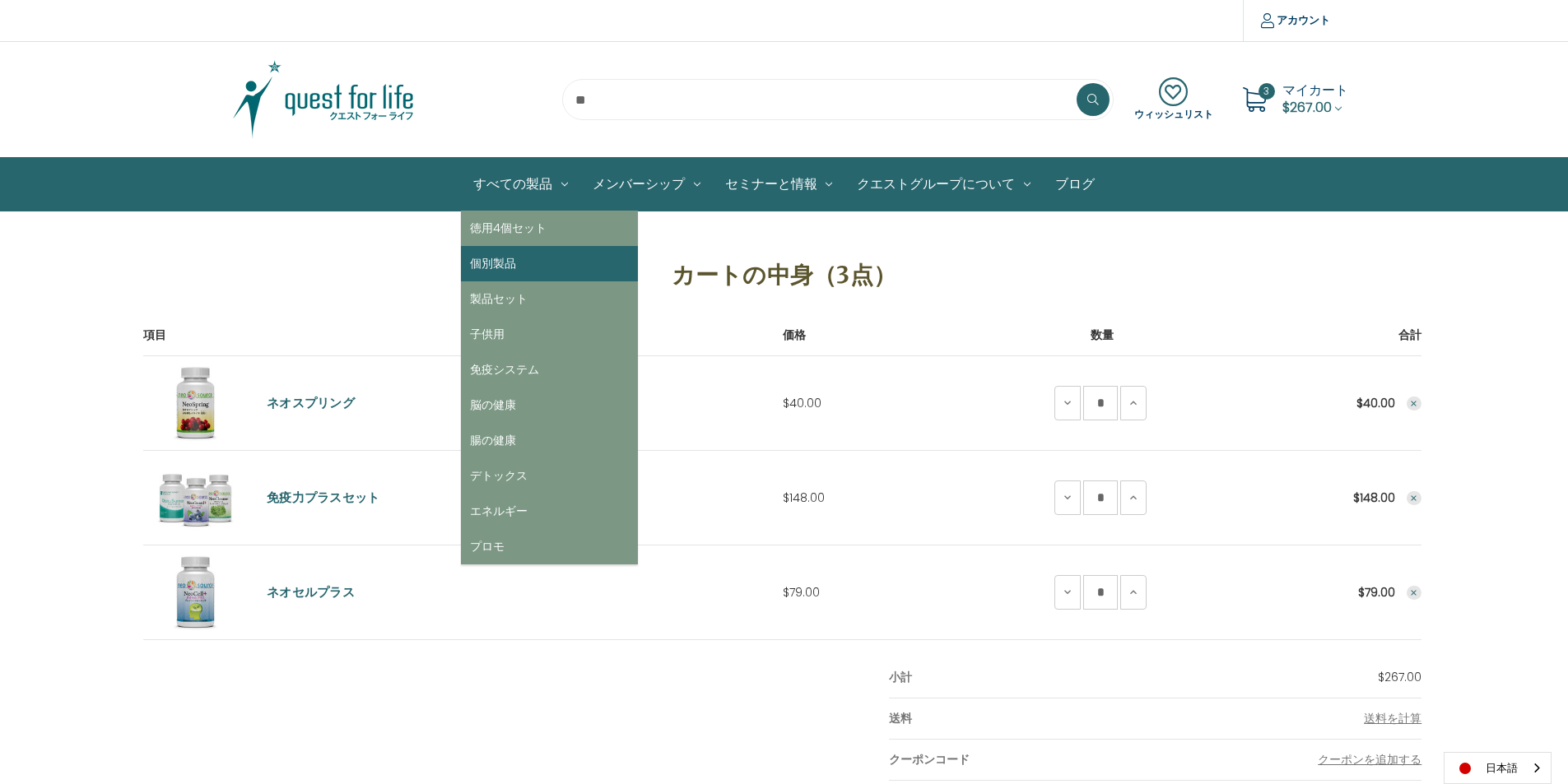
click at [512, 263] on link "個別製品" at bounding box center [549, 263] width 177 height 35
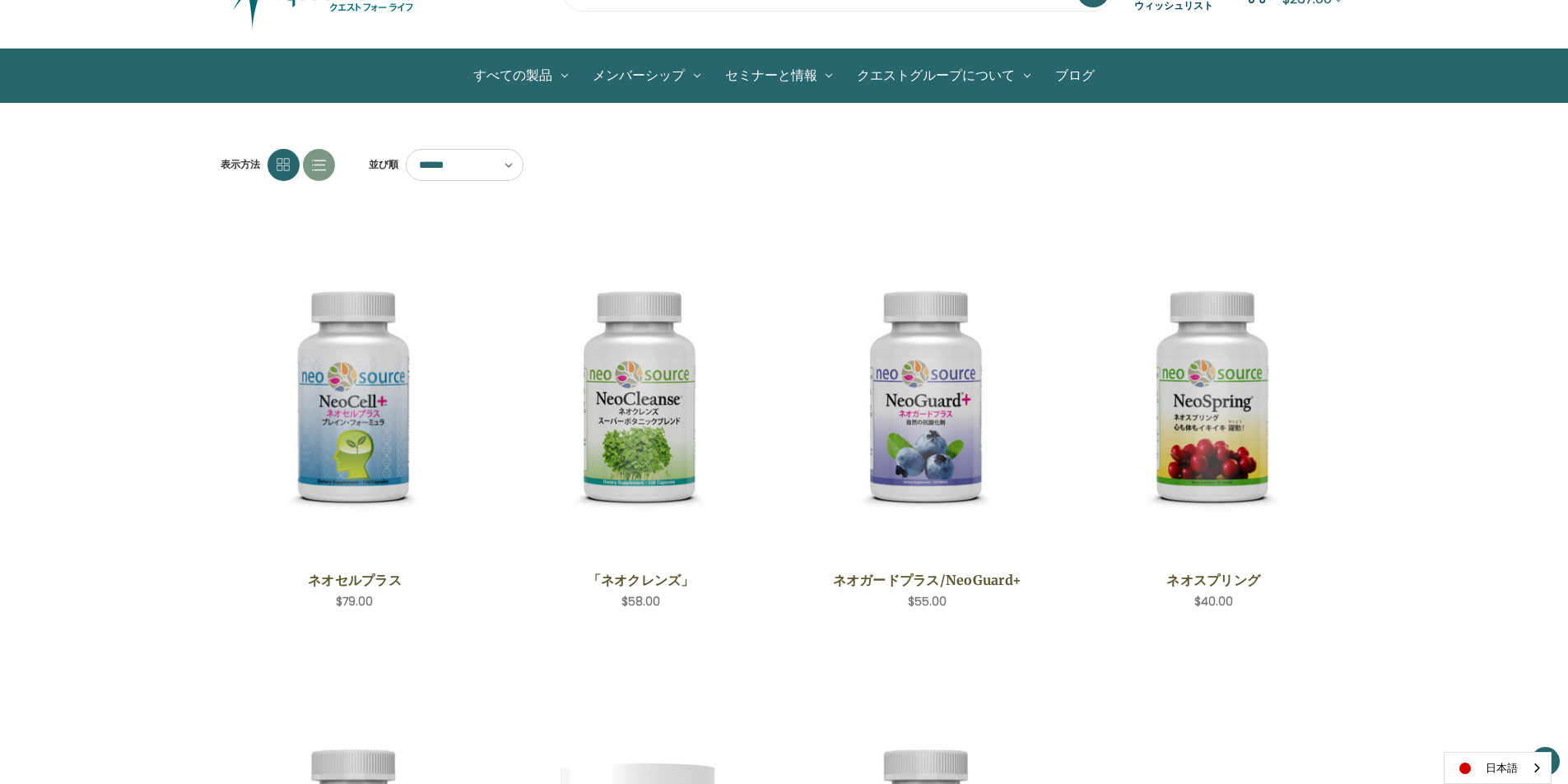
scroll to position [82, 0]
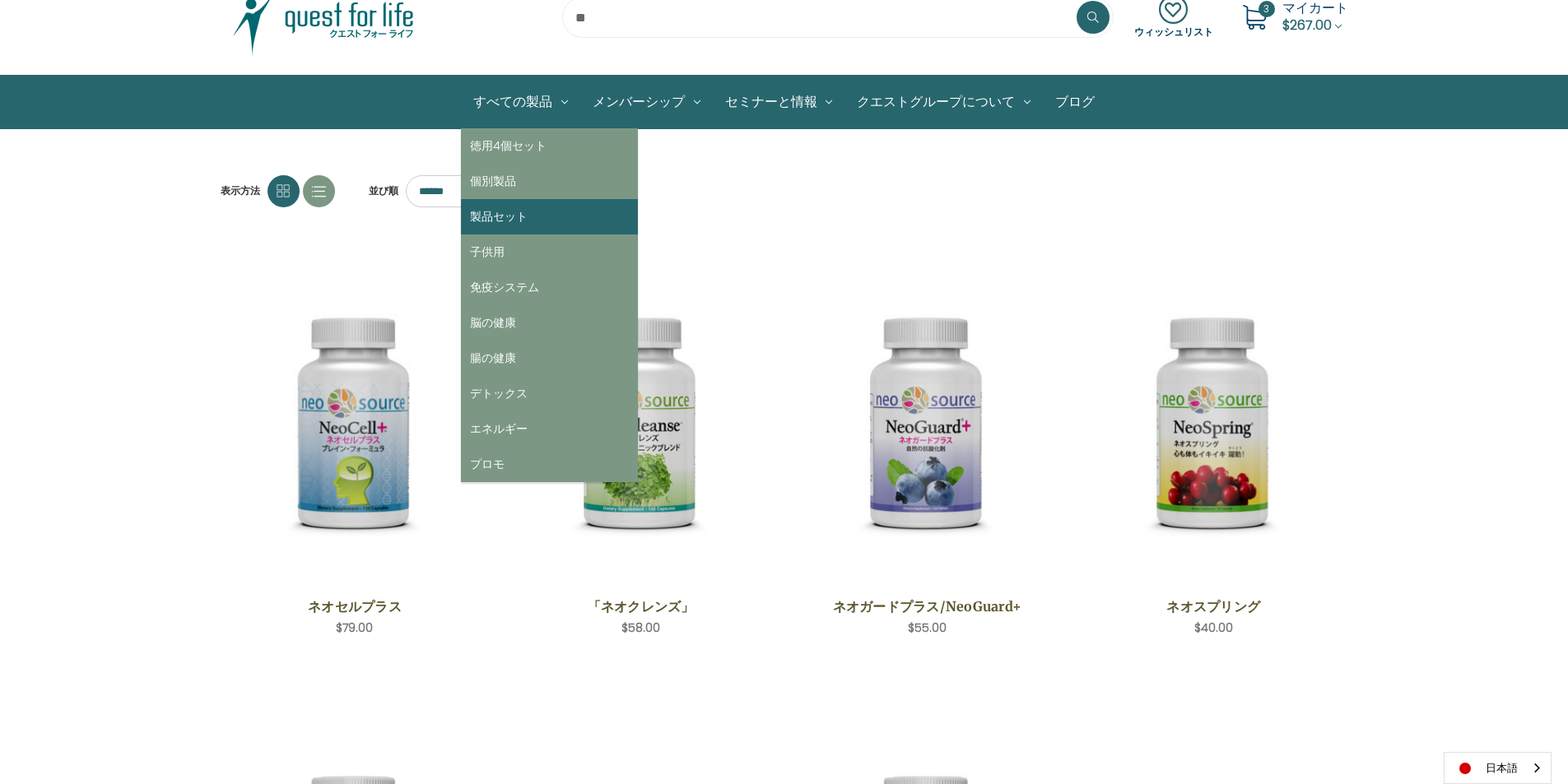
click at [496, 221] on link "製品セット" at bounding box center [549, 216] width 177 height 35
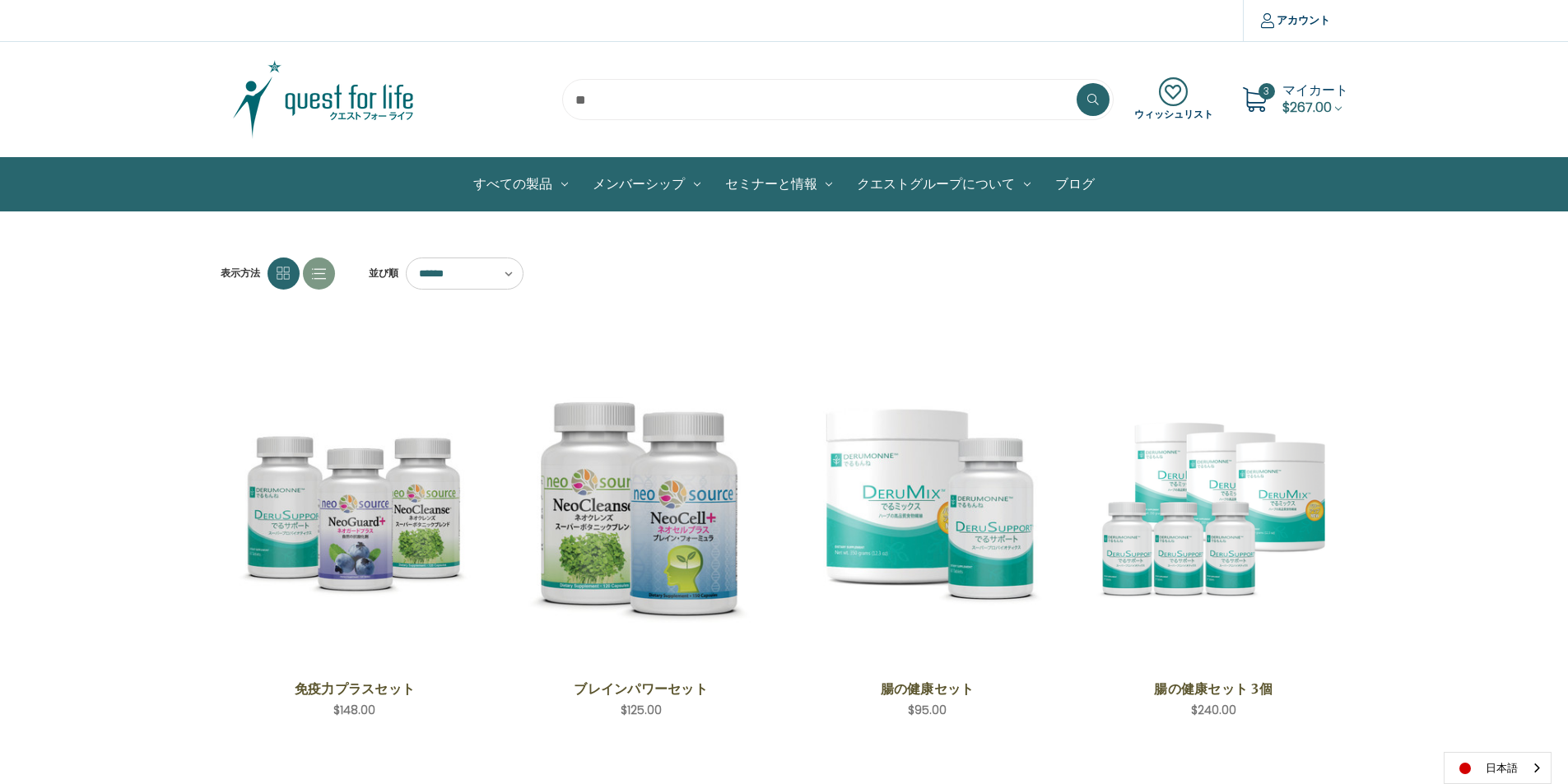
click at [352, 106] on img at bounding box center [323, 99] width 206 height 82
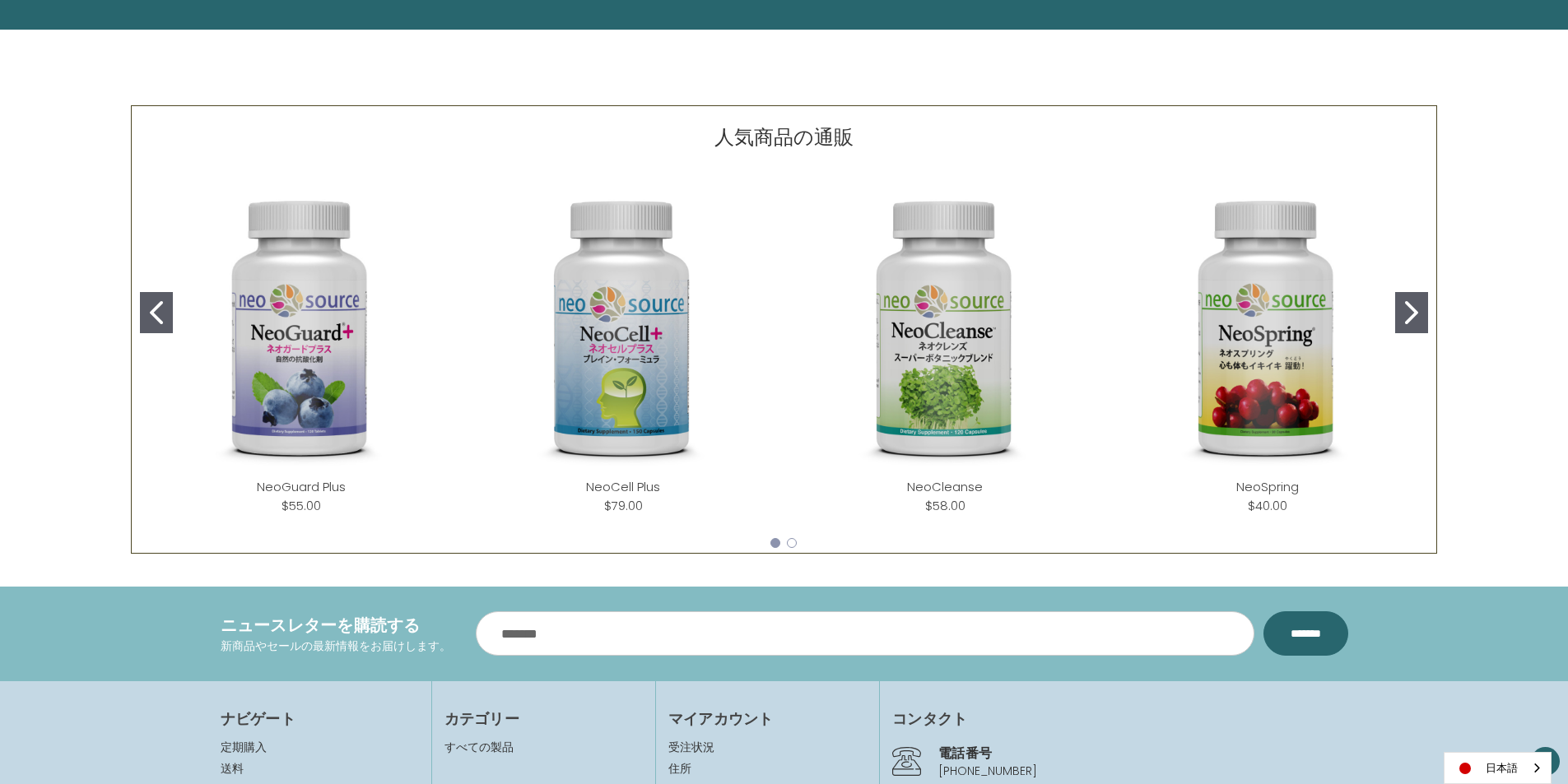
scroll to position [658, 0]
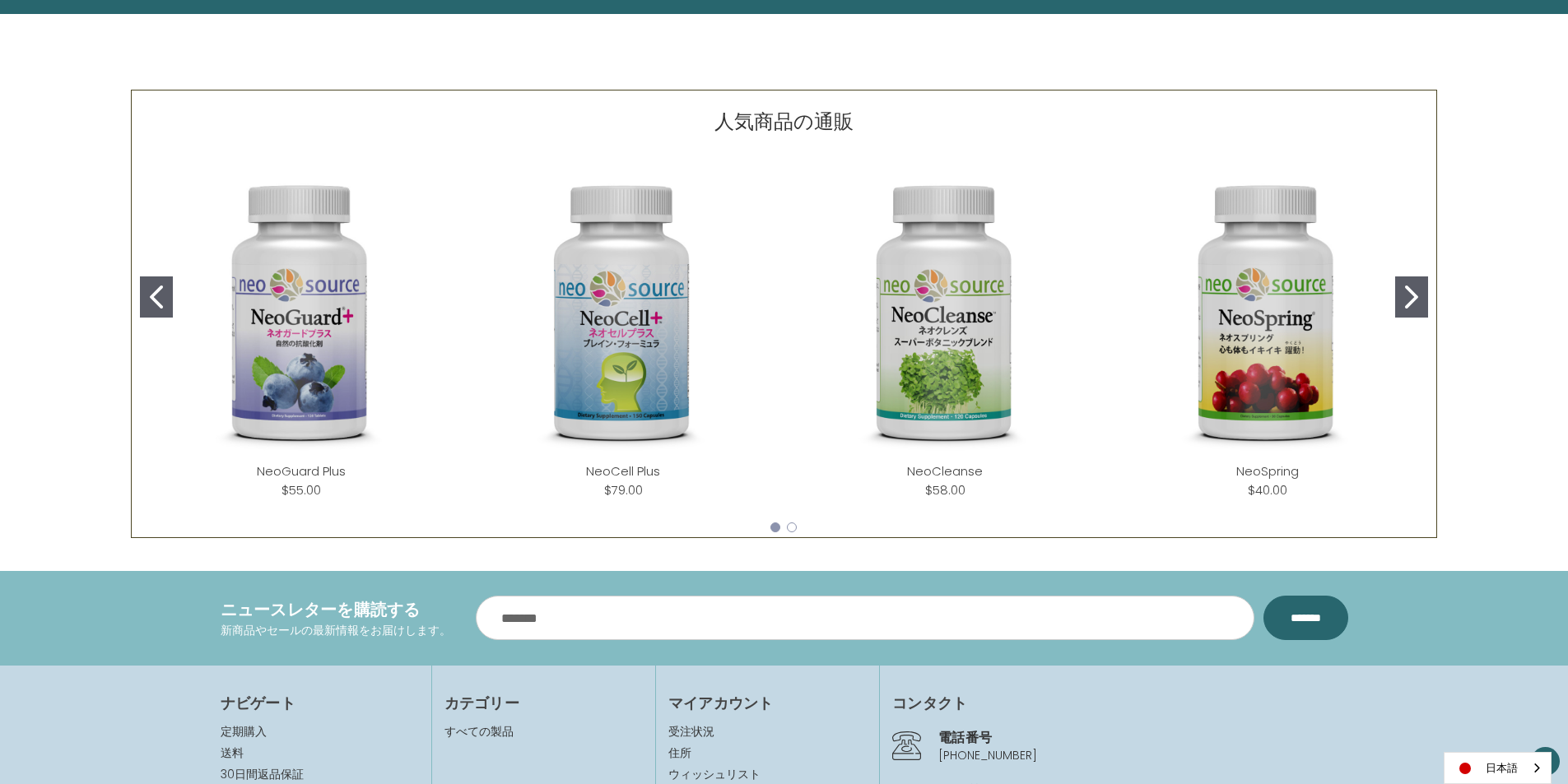
click at [1428, 304] on div "人気商品の通販 NeoGuard Plus ( 0 ) $55.00 Add to Cart NeoCell Plus (" at bounding box center [784, 314] width 1306 height 448
click at [1414, 300] on icon "Go to slide 2" at bounding box center [1411, 297] width 13 height 23
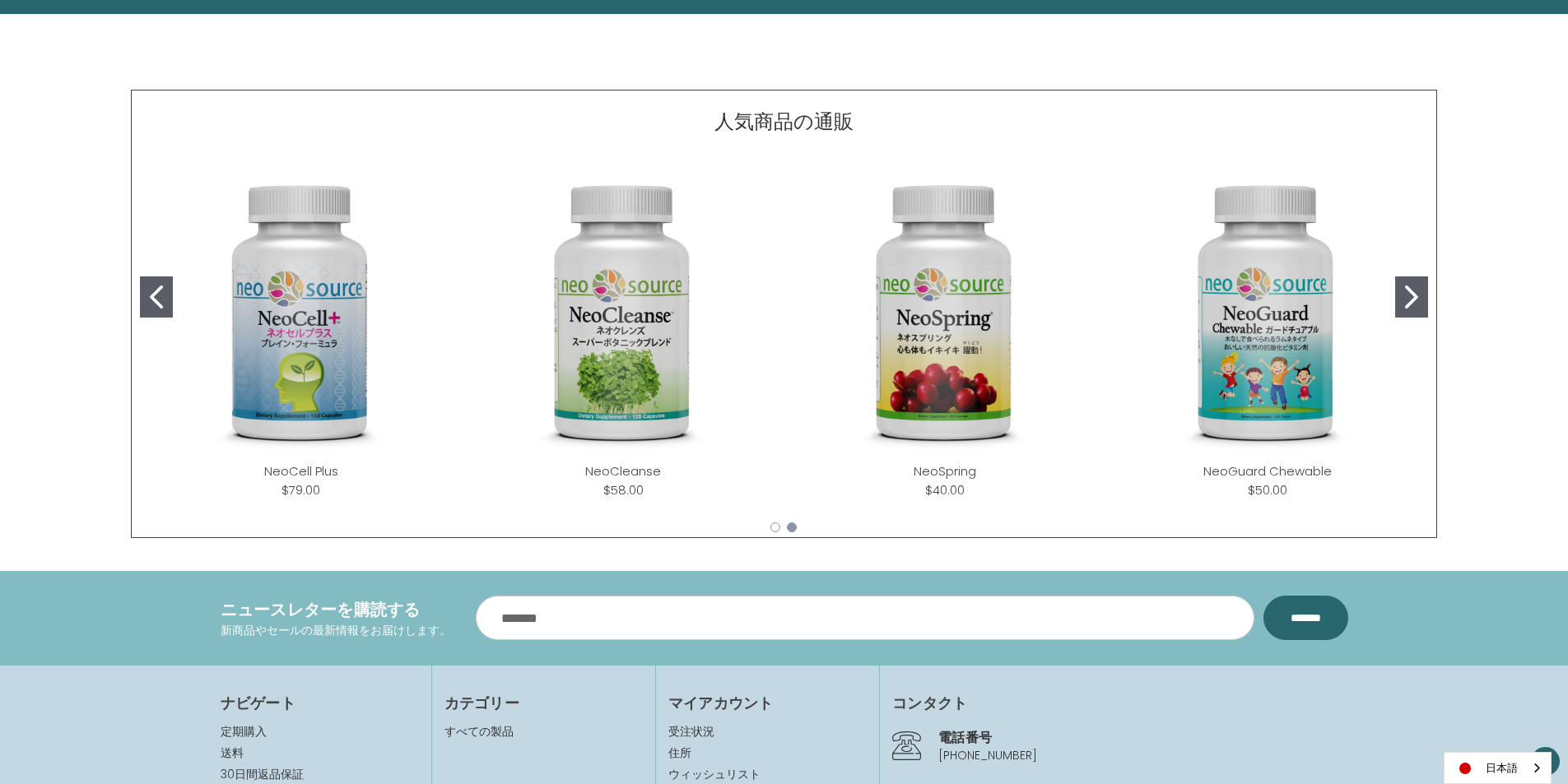
click at [1414, 300] on icon "Go to slide 2" at bounding box center [1411, 297] width 13 height 23
click at [163, 292] on icon "Go to slide 1" at bounding box center [156, 297] width 13 height 23
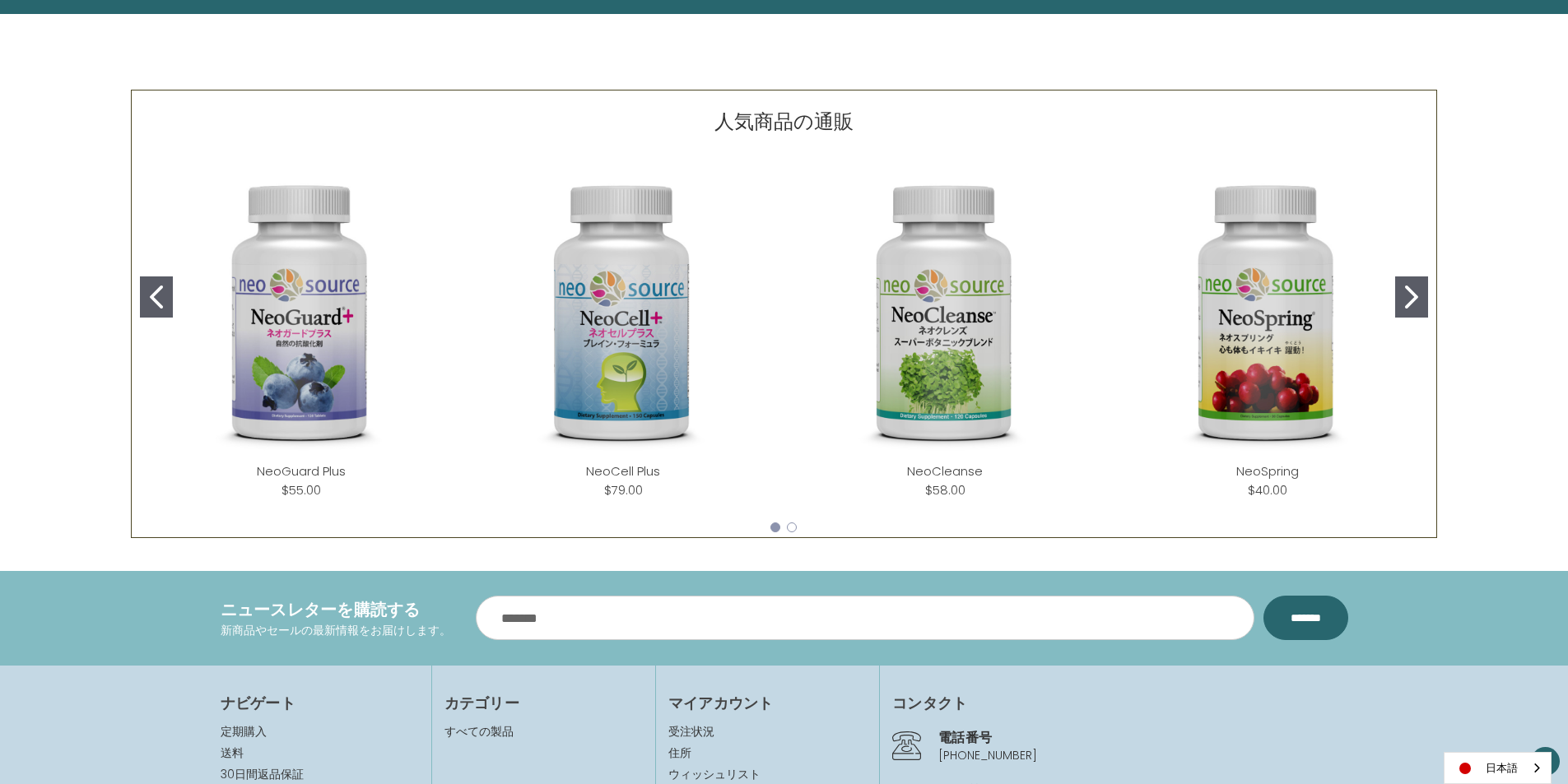
click at [162, 292] on icon "Go to slide 1" at bounding box center [156, 297] width 13 height 23
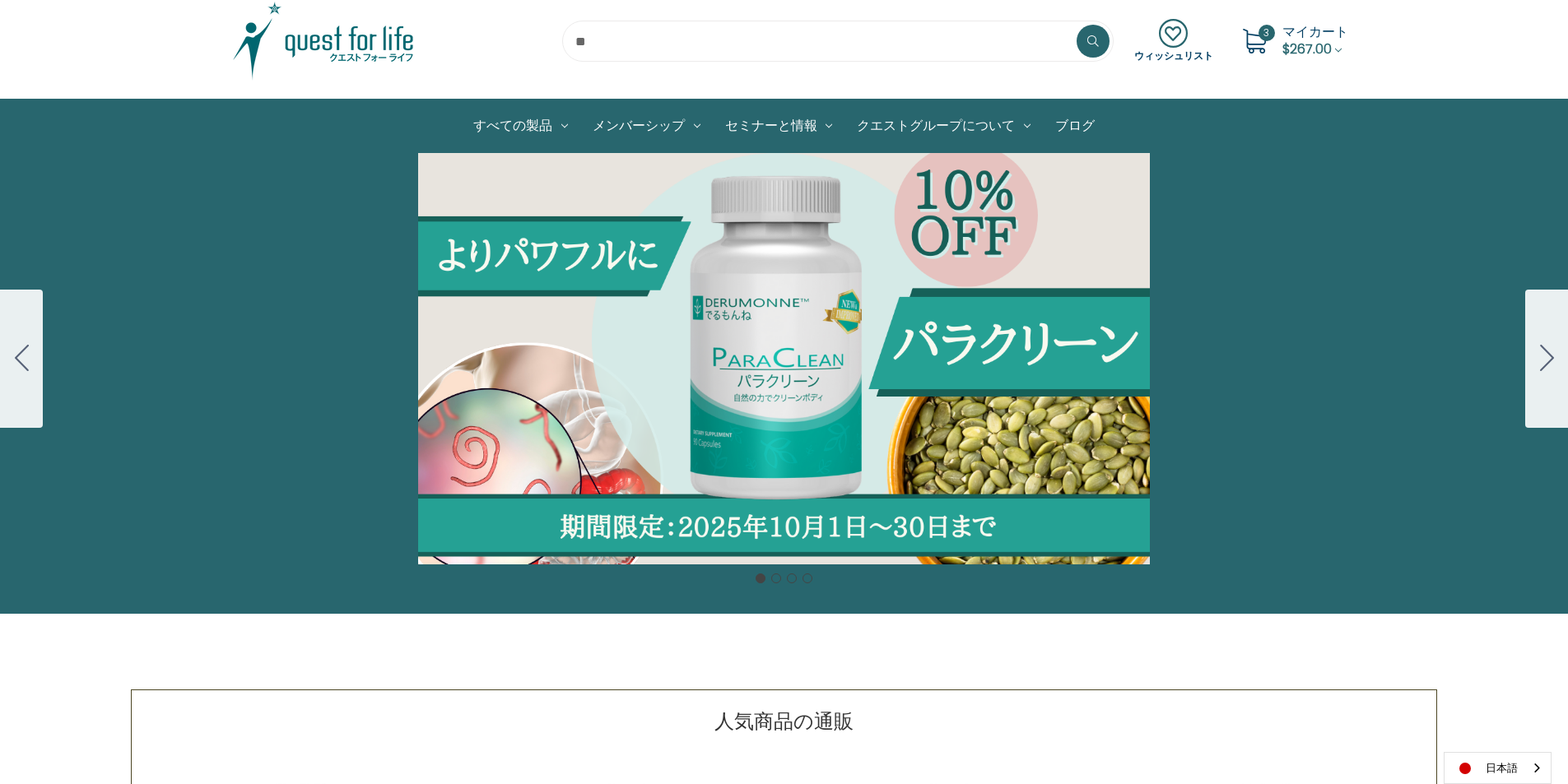
scroll to position [0, 0]
